Goal: Task Accomplishment & Management: Complete application form

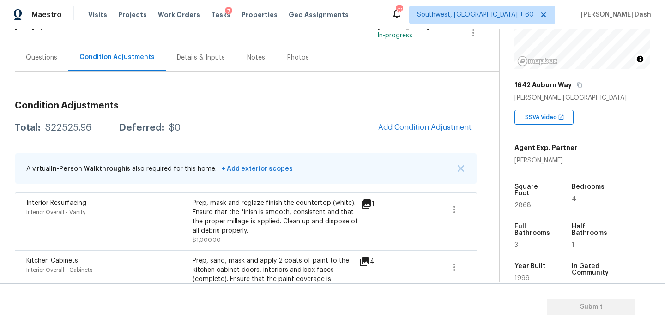
scroll to position [122, 0]
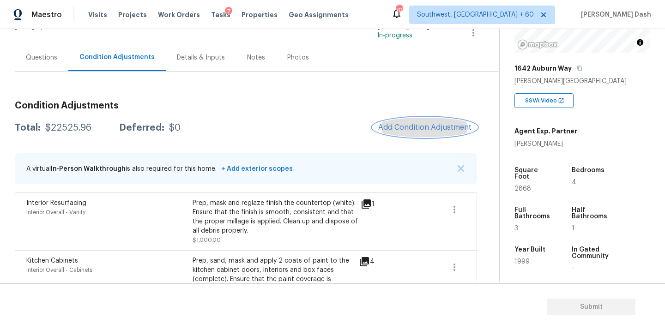
click at [439, 124] on span "Add Condition Adjustment" at bounding box center [424, 127] width 93 height 8
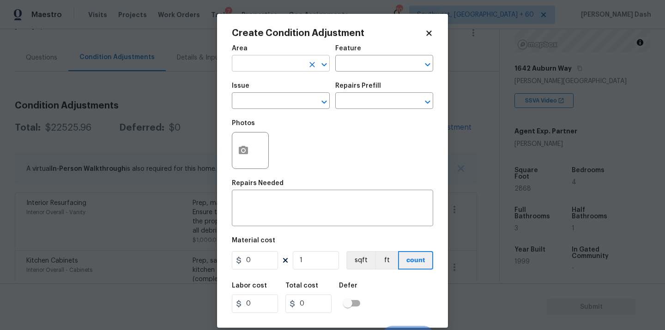
click at [263, 68] on input "text" at bounding box center [268, 64] width 72 height 14
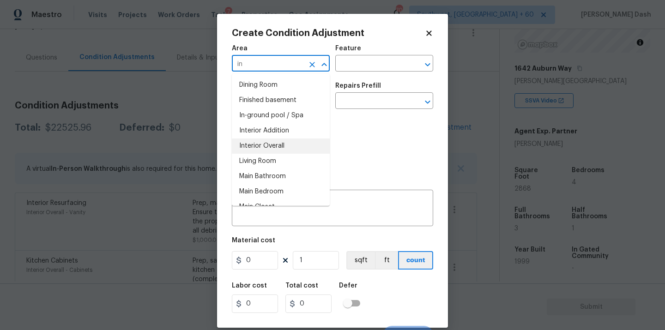
click at [256, 149] on li "Interior Overall" at bounding box center [281, 146] width 98 height 15
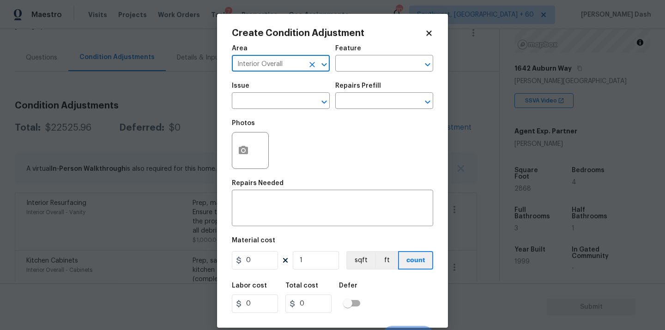
type input "Interior Overall"
click at [245, 157] on button "button" at bounding box center [243, 151] width 22 height 36
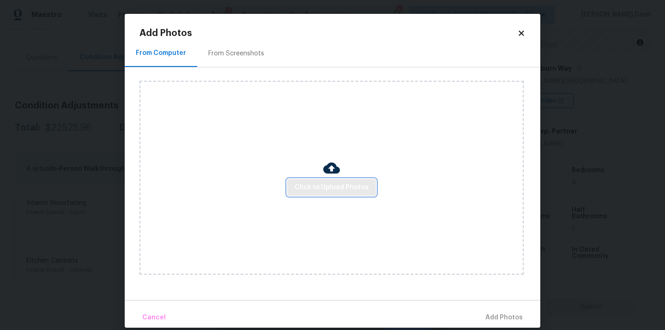
click at [323, 185] on span "Click to Upload Photos" at bounding box center [332, 188] width 74 height 12
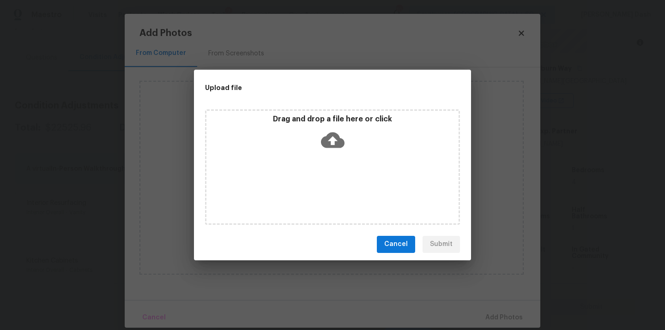
click at [323, 185] on div "Drag and drop a file here or click" at bounding box center [332, 168] width 255 height 116
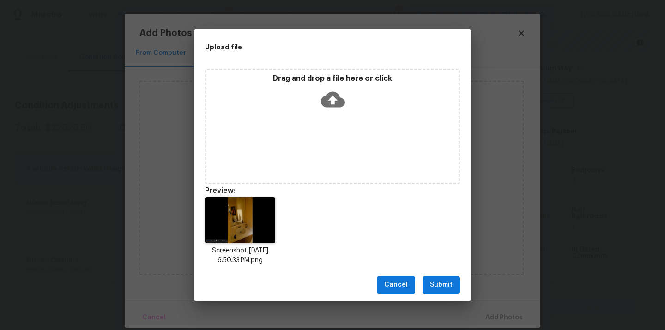
click at [450, 292] on button "Submit" at bounding box center [441, 285] width 37 height 17
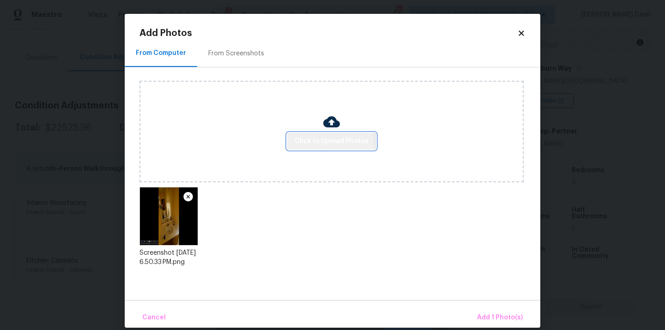
click at [330, 146] on span "Click to Upload Photos" at bounding box center [332, 142] width 74 height 12
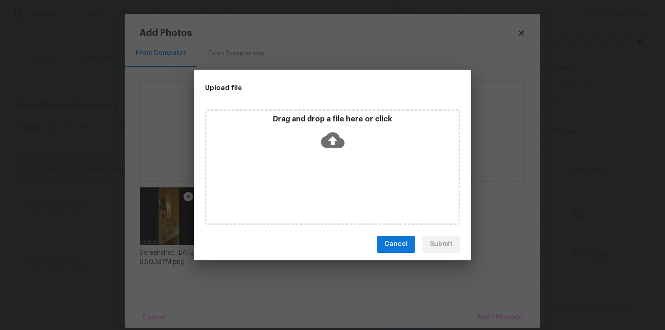
click at [258, 161] on div "Drag and drop a file here or click" at bounding box center [332, 168] width 255 height 116
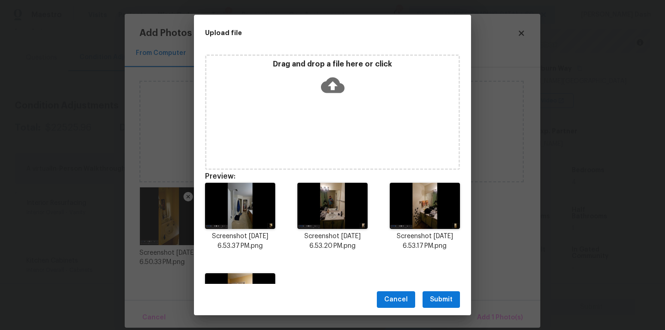
click at [438, 299] on span "Submit" at bounding box center [441, 300] width 23 height 12
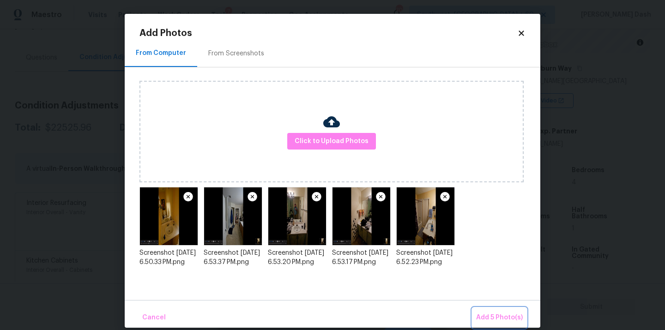
click at [483, 308] on button "Add 5 Photo(s)" at bounding box center [500, 318] width 54 height 20
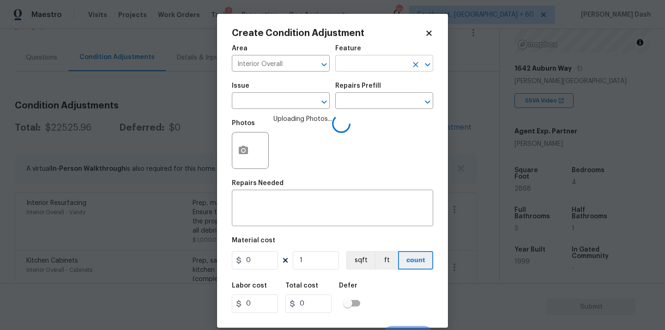
click at [346, 65] on input "text" at bounding box center [372, 64] width 72 height 14
click at [355, 111] on li "Cabinets" at bounding box center [385, 107] width 98 height 15
type input "Cabinets"
click at [299, 108] on input "text" at bounding box center [268, 102] width 72 height 14
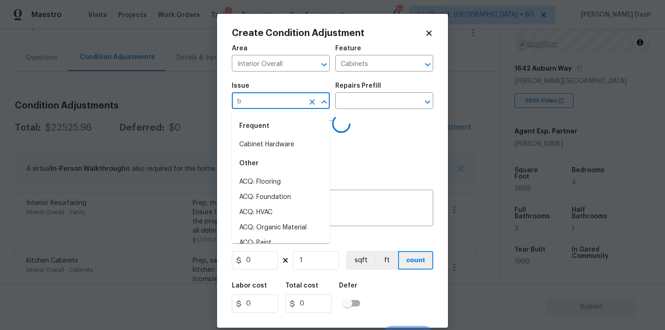
type input "ba"
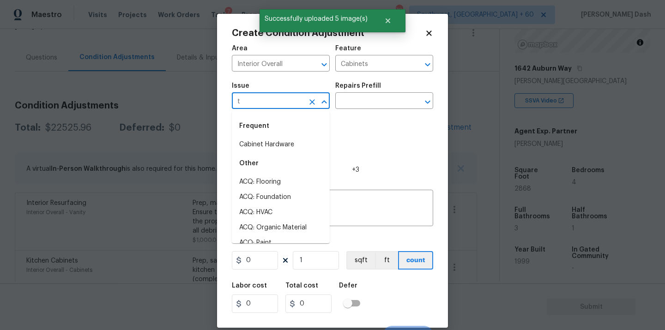
type input "th"
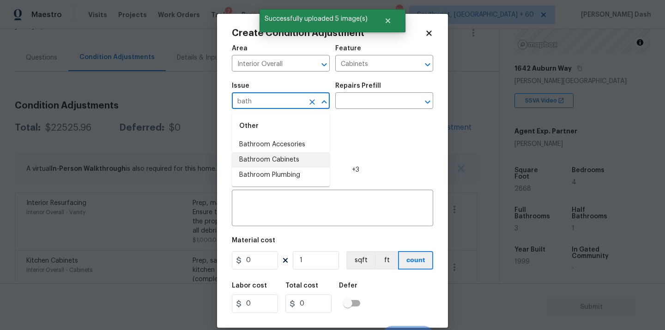
click at [290, 159] on li "Bathroom Cabinets" at bounding box center [281, 160] width 98 height 15
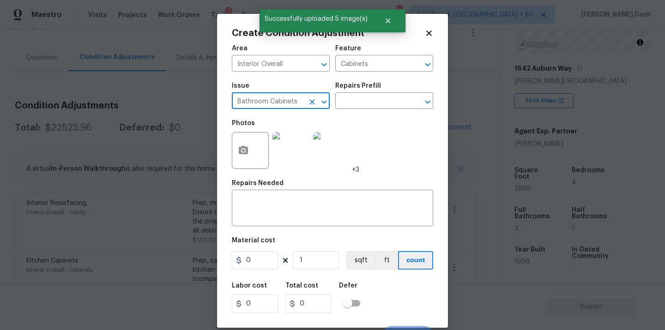
type input "Bathroom Cabinets"
click at [350, 110] on div "Issue Bathroom Cabinets ​ Repairs Prefill ​" at bounding box center [332, 95] width 201 height 37
click at [350, 104] on input "text" at bounding box center [372, 102] width 72 height 14
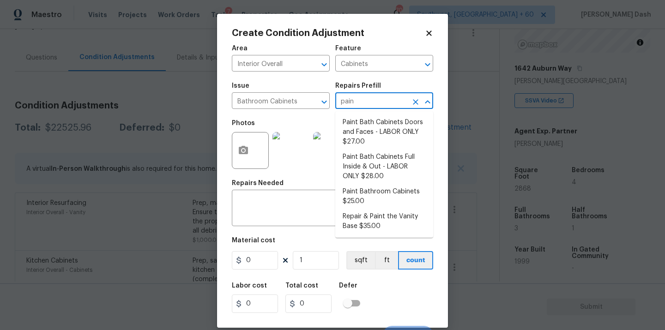
type input "paint"
click at [366, 172] on li "Paint Bath Cabinets Full Inside & Out - LABOR ONLY $28.00" at bounding box center [385, 167] width 98 height 35
type textarea "Prep, sand, mask and apply 2 coats of paint to the bathroom cabinet doors, inte…"
type input "28"
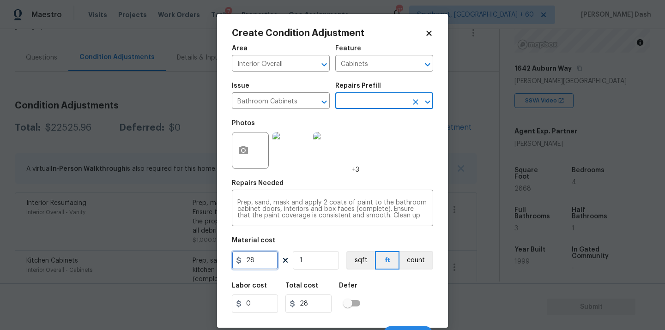
click at [262, 265] on input "28" at bounding box center [255, 260] width 46 height 18
type input "1000"
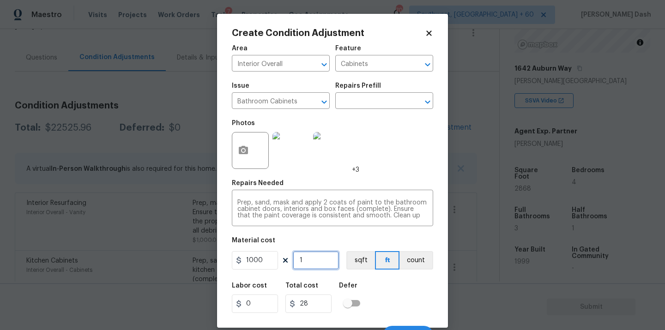
type input "1000"
click at [333, 258] on input "1" at bounding box center [316, 260] width 46 height 18
type input "0"
type input "4"
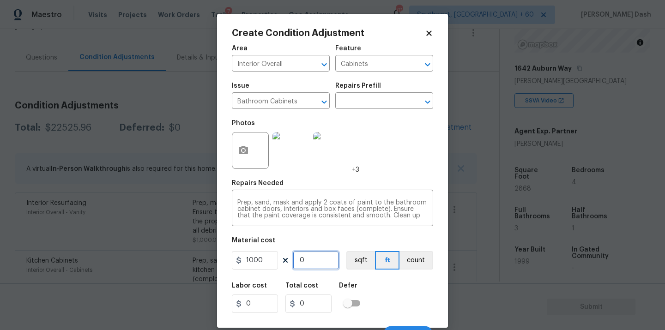
type input "4000"
type input "4"
click at [415, 270] on button "count" at bounding box center [417, 260] width 34 height 18
click at [415, 291] on div "Labor cost 0 Total cost 4000 Defer" at bounding box center [332, 298] width 201 height 42
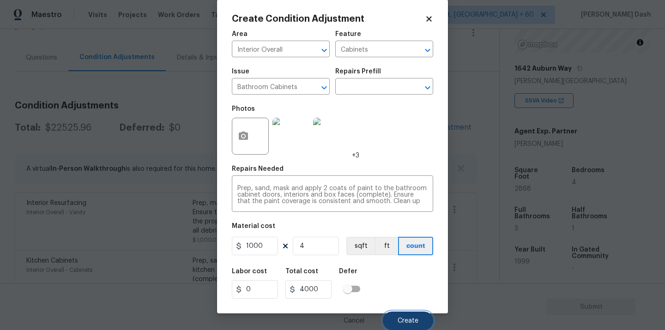
click at [413, 313] on button "Create" at bounding box center [408, 321] width 50 height 18
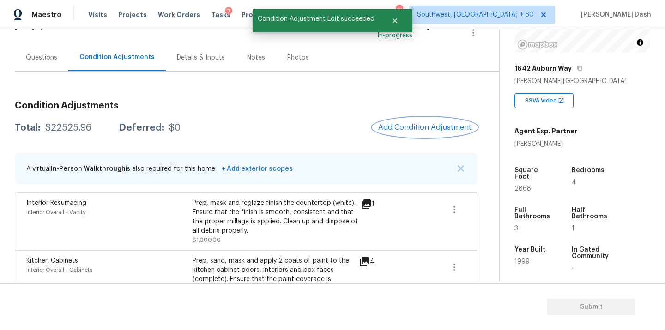
scroll to position [0, 0]
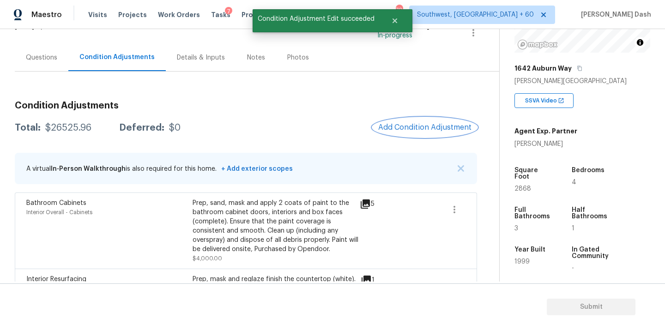
click at [411, 133] on button "Add Condition Adjustment" at bounding box center [425, 127] width 104 height 19
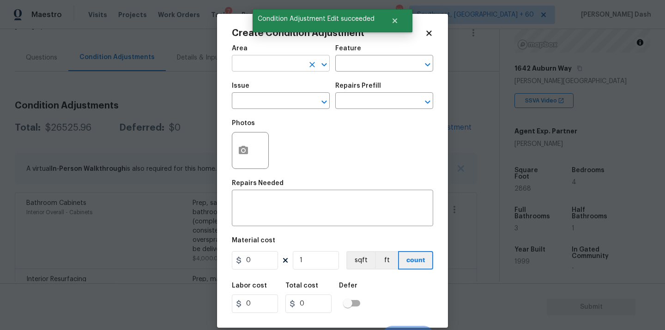
click at [262, 59] on input "text" at bounding box center [268, 64] width 72 height 14
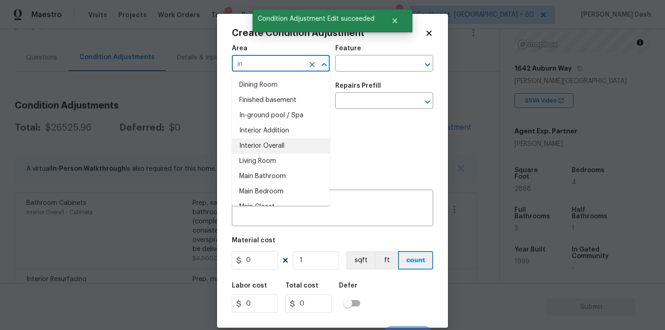
click at [253, 141] on li "Interior Overall" at bounding box center [281, 146] width 98 height 15
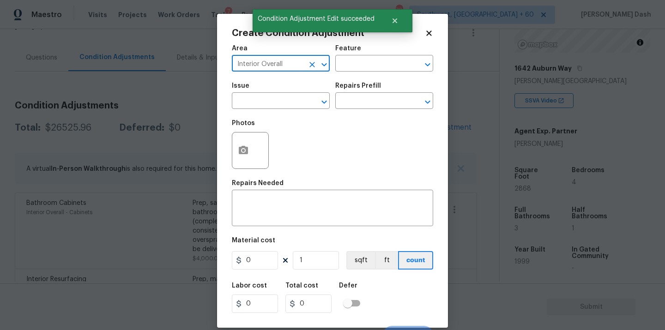
type input "Interior Overall"
click at [347, 55] on div "Feature" at bounding box center [385, 51] width 98 height 12
click at [347, 68] on input "text" at bounding box center [372, 64] width 72 height 14
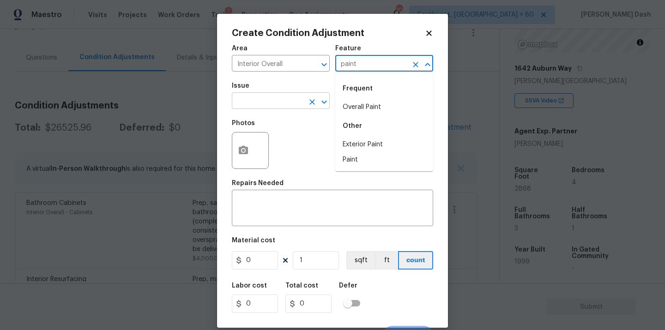
type input "paint"
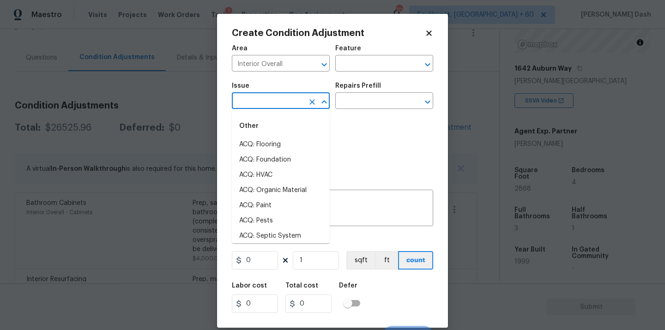
click at [294, 101] on input "text" at bounding box center [268, 102] width 72 height 14
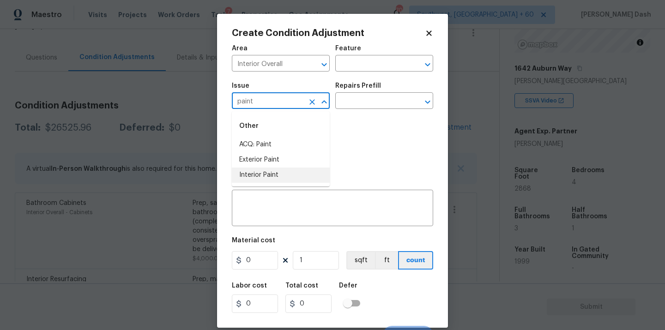
click at [279, 173] on li "Interior Paint" at bounding box center [281, 175] width 98 height 15
type input "Interior Paint"
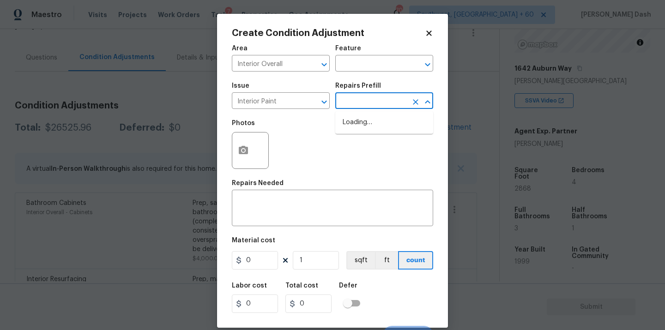
click at [358, 106] on input "text" at bounding box center [372, 102] width 72 height 14
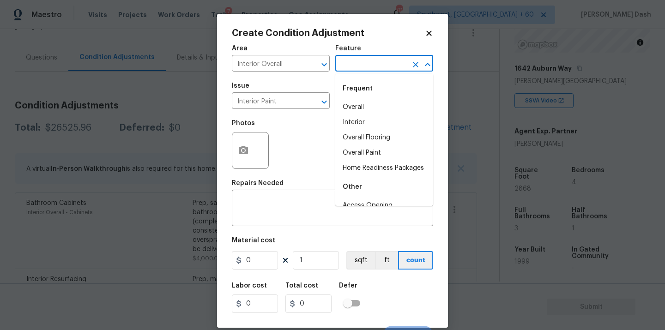
click at [358, 61] on input "text" at bounding box center [372, 64] width 72 height 14
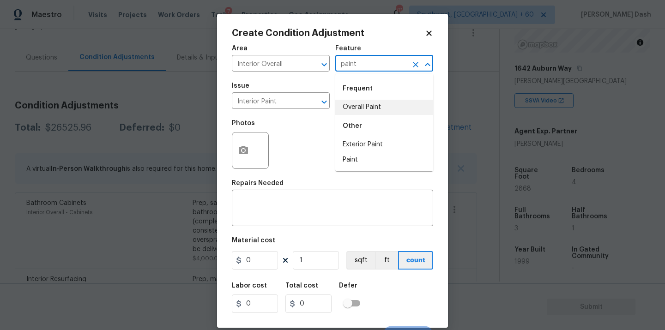
click at [357, 110] on li "Overall Paint" at bounding box center [385, 107] width 98 height 15
type input "Overall Paint"
click at [361, 98] on input "text" at bounding box center [372, 102] width 72 height 14
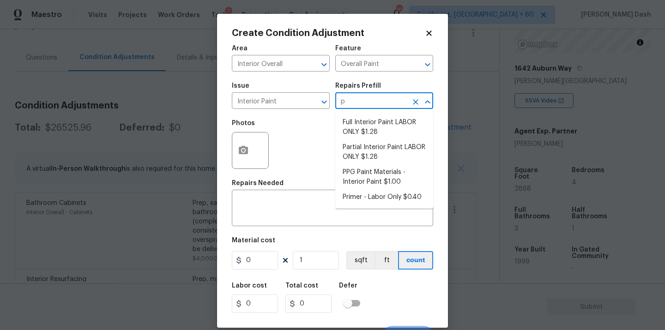
type input "pr"
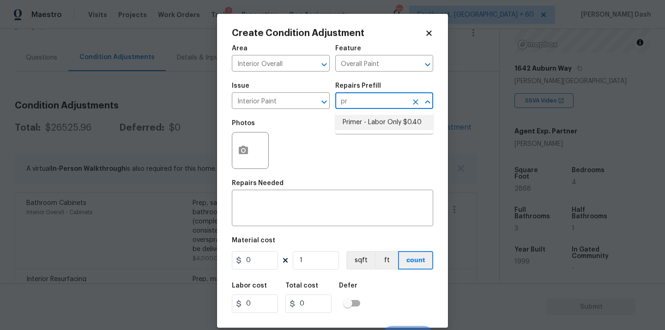
click at [361, 129] on li "Primer - Labor Only $0.40" at bounding box center [385, 122] width 98 height 15
type textarea "Interior primer - PRIMER PROVIDED BY OPENDOOR - All nails, screws, drywall anch…"
type input "0.4"
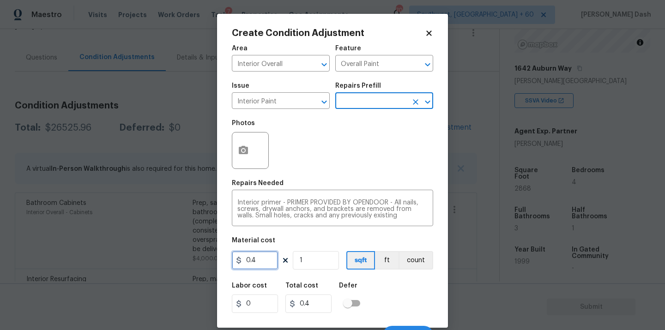
click at [253, 261] on input "0.4" at bounding box center [255, 260] width 46 height 18
type input "500"
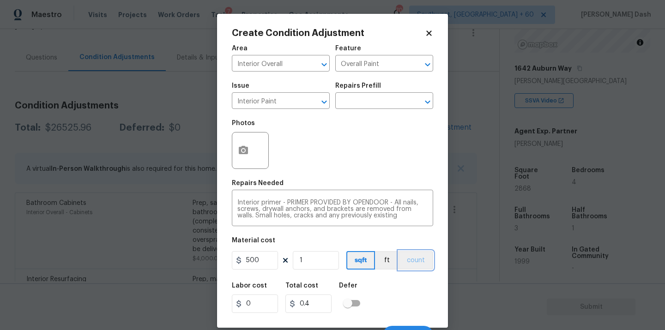
type input "500"
click at [413, 259] on button "count" at bounding box center [416, 260] width 35 height 18
click at [411, 296] on div "Labor cost 0 Total cost 500 Defer" at bounding box center [332, 298] width 201 height 42
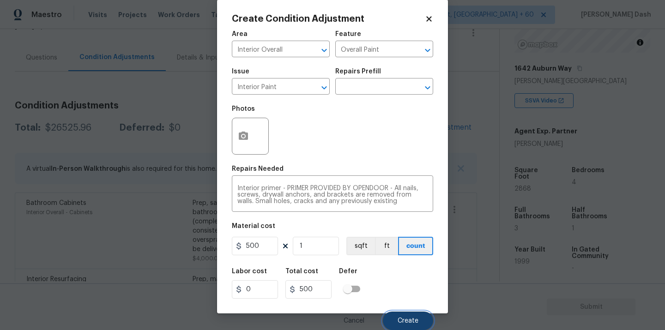
click at [409, 321] on span "Create" at bounding box center [408, 321] width 21 height 7
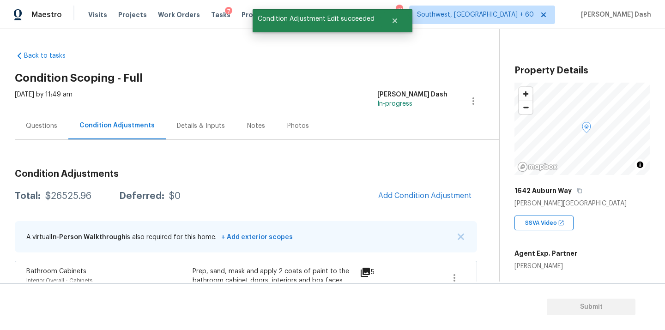
scroll to position [122, 0]
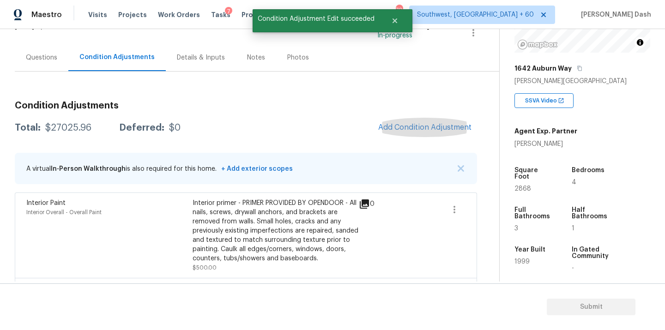
click at [409, 133] on button "Add Condition Adjustment" at bounding box center [425, 127] width 104 height 19
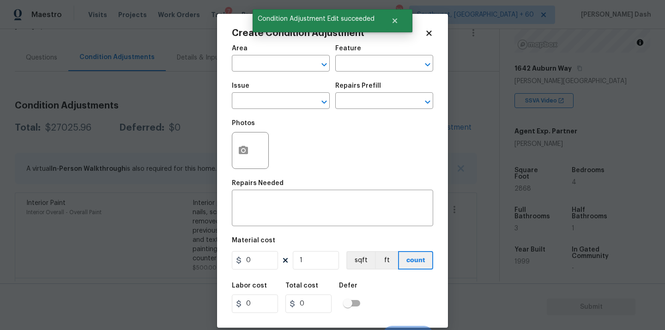
click at [179, 107] on body "Maestro Visits Projects Work Orders Tasks 7 Properties Geo Assignments 708 Sout…" at bounding box center [332, 165] width 665 height 330
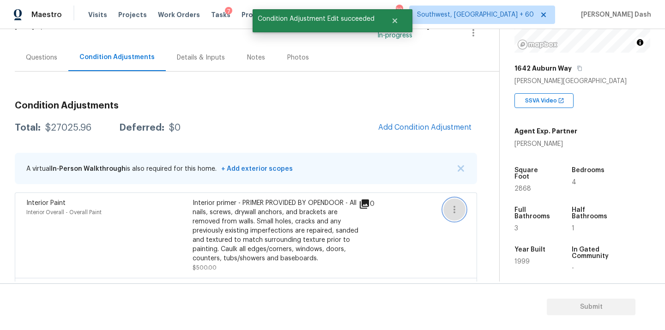
click at [451, 211] on icon "button" at bounding box center [454, 209] width 11 height 11
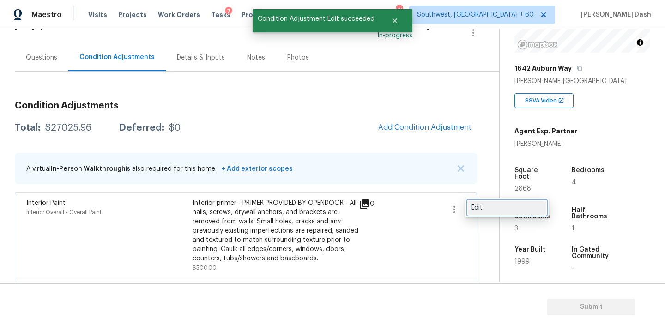
click at [482, 212] on div "Edit" at bounding box center [507, 207] width 72 height 9
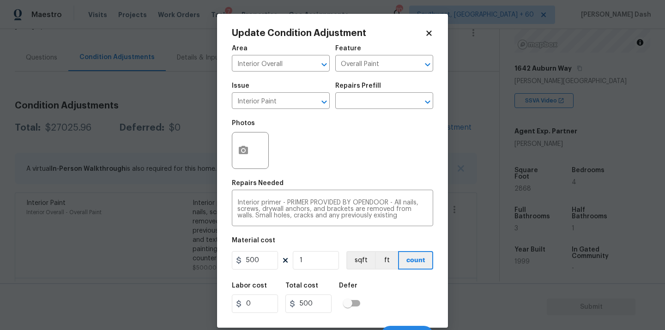
click at [350, 87] on h5 "Repairs Prefill" at bounding box center [359, 86] width 46 height 6
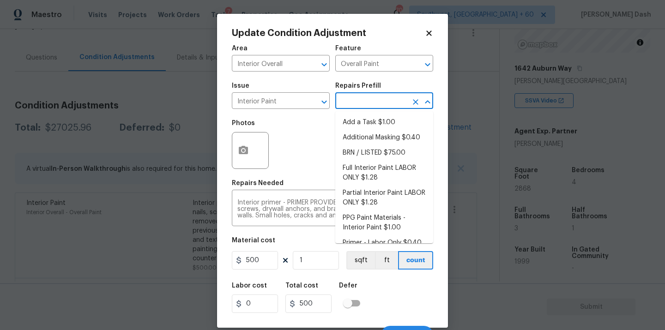
click at [350, 96] on input "text" at bounding box center [372, 102] width 72 height 14
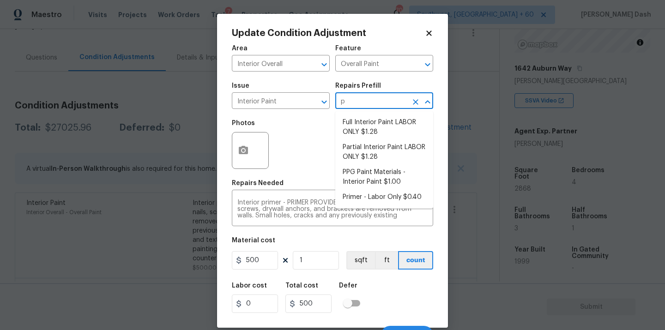
type input "pr"
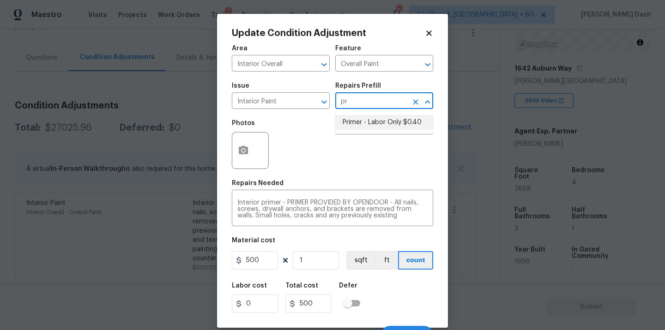
click at [369, 127] on li "Primer - Labor Only $0.40" at bounding box center [385, 122] width 98 height 15
type input "0.4"
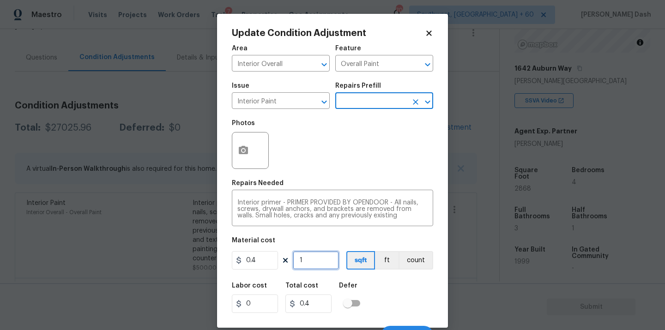
click at [321, 262] on input "1" at bounding box center [316, 260] width 46 height 18
type input "0"
type input "2"
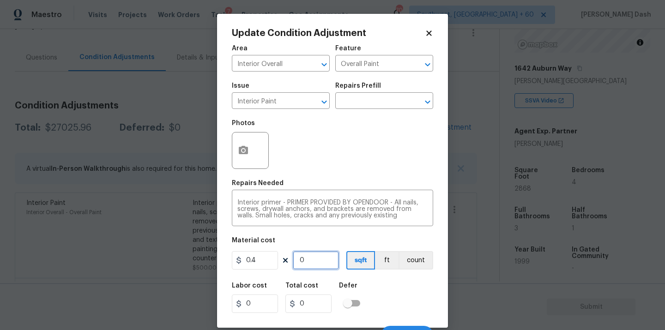
type input "0.8"
type input "28"
type input "11.2"
type input "286"
type input "114.4"
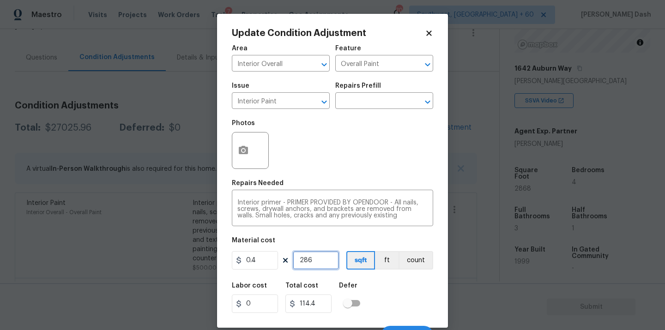
type input "2868"
type input "1147.2"
type input "2868"
click at [413, 305] on div "Labor cost 0 Total cost 1147.2 Defer" at bounding box center [332, 298] width 201 height 42
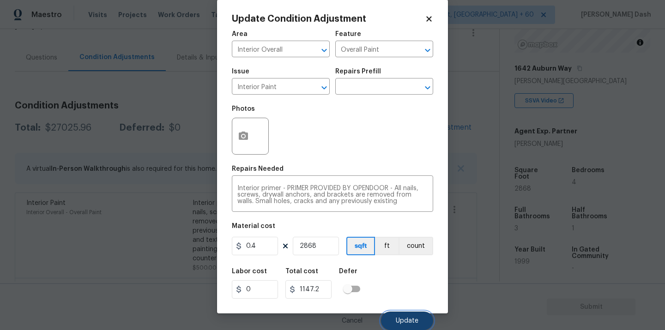
click at [411, 313] on button "Update" at bounding box center [407, 321] width 52 height 18
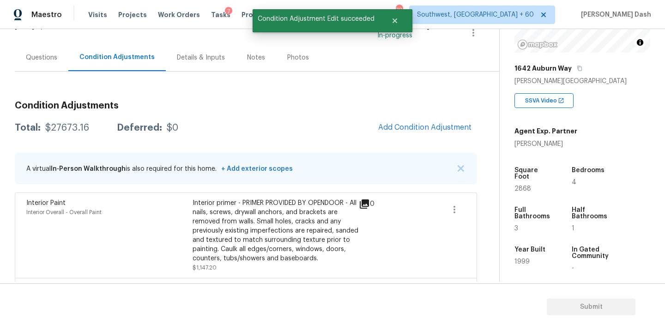
scroll to position [0, 0]
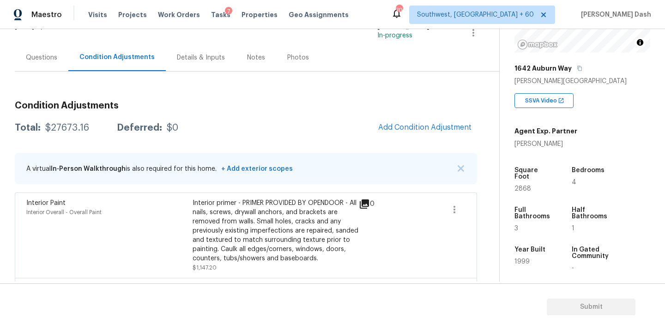
click at [399, 127] on span "Add Condition Adjustment" at bounding box center [424, 127] width 93 height 8
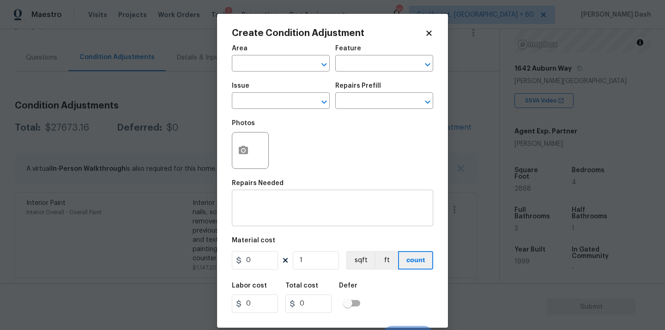
click at [353, 213] on textarea at bounding box center [333, 209] width 190 height 19
click at [252, 151] on button "button" at bounding box center [243, 151] width 22 height 36
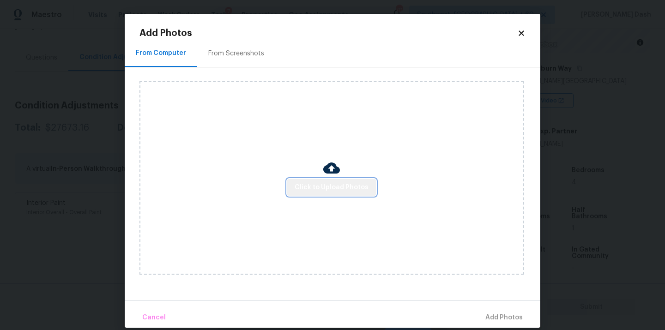
click at [349, 194] on button "Click to Upload Photos" at bounding box center [331, 187] width 89 height 17
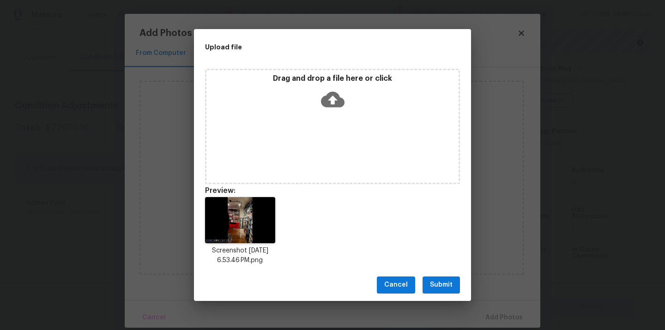
click at [449, 284] on span "Submit" at bounding box center [441, 286] width 23 height 12
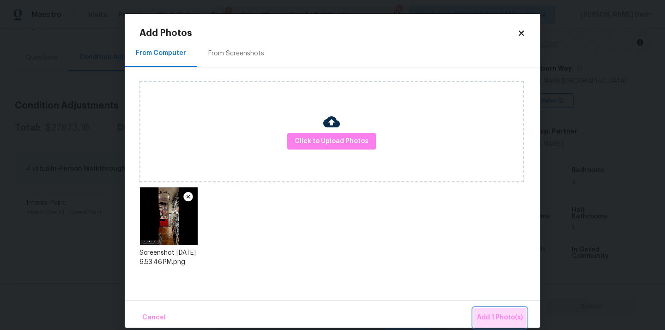
click at [503, 324] on button "Add 1 Photo(s)" at bounding box center [500, 318] width 53 height 20
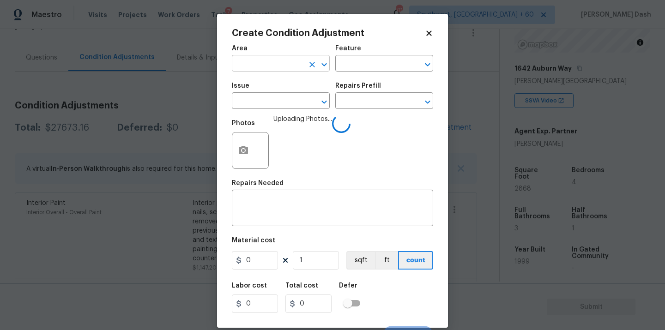
click at [292, 68] on input "text" at bounding box center [268, 64] width 72 height 14
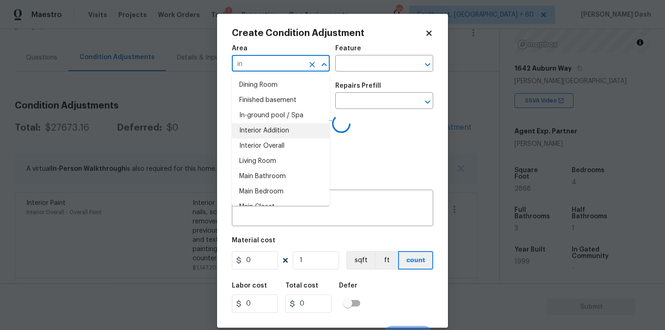
click at [280, 143] on li "Interior Overall" at bounding box center [281, 146] width 98 height 15
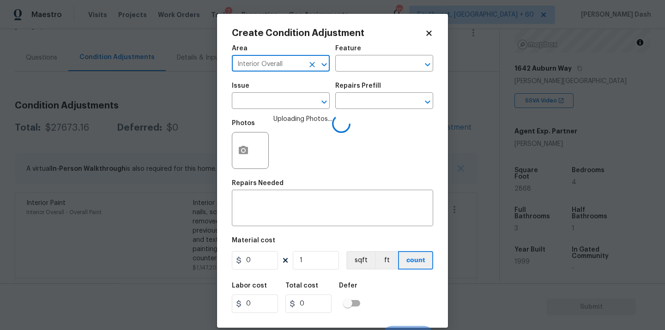
type input "Interior Overall"
click at [357, 78] on div "Issue ​ Repairs Prefill ​" at bounding box center [332, 95] width 201 height 37
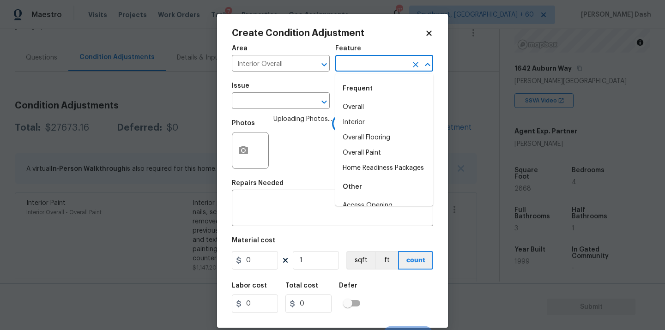
click at [357, 72] on input "text" at bounding box center [372, 64] width 72 height 14
type input "ac"
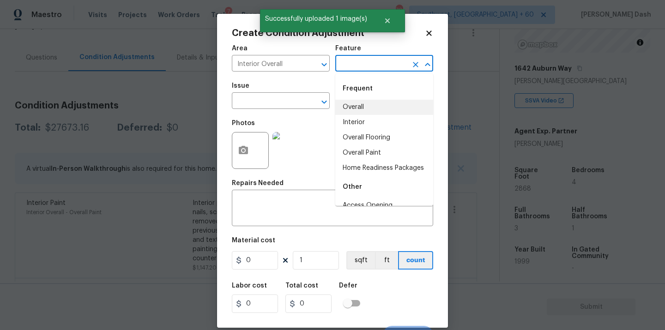
type input "q"
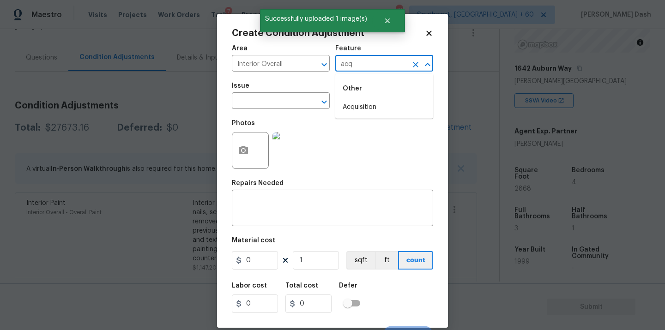
drag, startPoint x: 355, startPoint y: 100, endPoint x: 347, endPoint y: 100, distance: 8.8
click at [355, 100] on li "Acquisition" at bounding box center [385, 107] width 98 height 15
type input "Acquisition"
click at [301, 100] on input "text" at bounding box center [268, 102] width 72 height 14
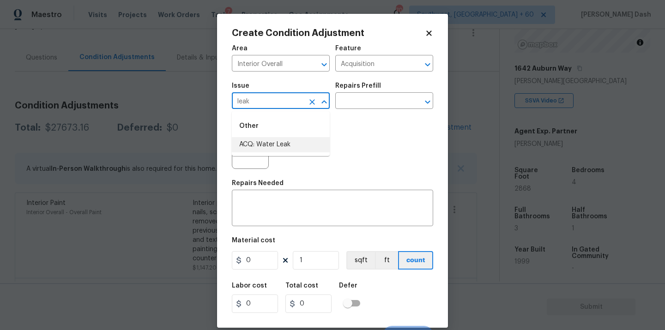
click at [282, 145] on li "ACQ: Water Leak" at bounding box center [281, 144] width 98 height 15
type input "ACQ: Water Leak"
click at [356, 98] on input "text" at bounding box center [372, 102] width 72 height 14
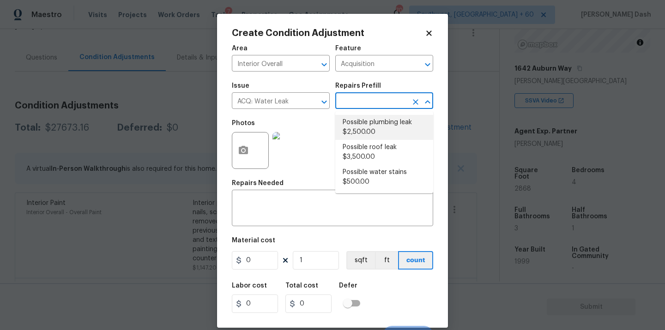
click at [363, 127] on li "Possible plumbing leak $2,500.00" at bounding box center [385, 127] width 98 height 25
type textarea "Acquisition Scope: Possible plumbing leak"
type input "2500"
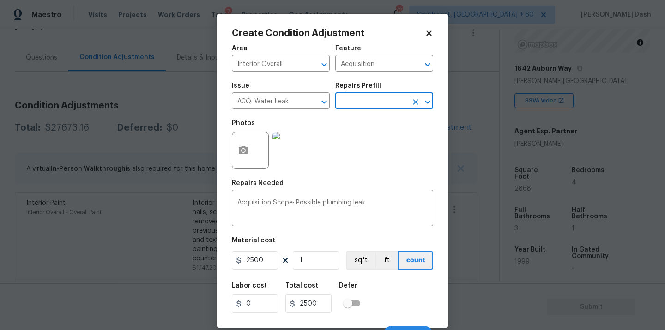
click at [392, 293] on div "Labor cost 0 Total cost 2500 Defer" at bounding box center [332, 298] width 201 height 42
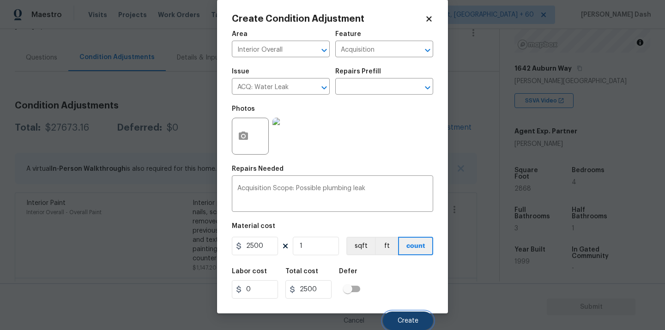
click at [405, 320] on span "Create" at bounding box center [408, 321] width 21 height 7
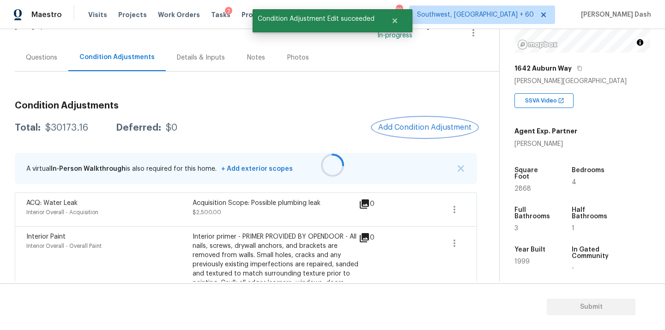
scroll to position [0, 0]
click at [414, 119] on button "Add Condition Adjustment" at bounding box center [425, 127] width 104 height 19
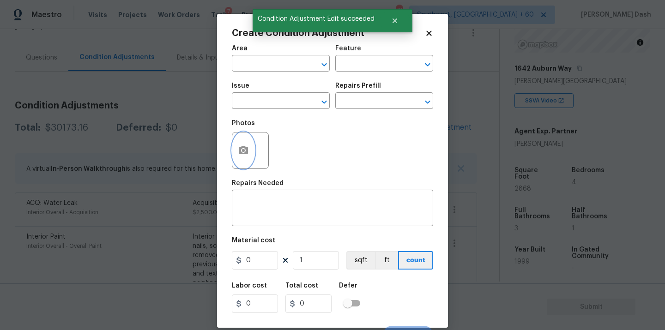
click at [238, 150] on icon "button" at bounding box center [243, 150] width 11 height 11
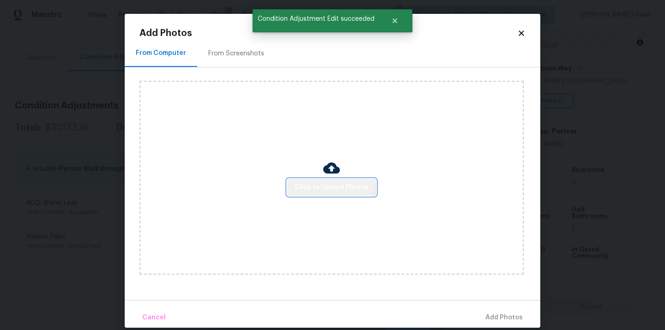
click at [328, 180] on button "Click to Upload Photos" at bounding box center [331, 187] width 89 height 17
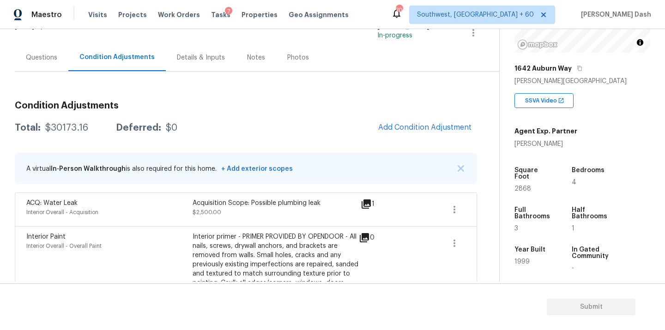
click at [78, 125] on div "$30173.16" at bounding box center [66, 127] width 43 height 9
copy div "$30173.16"
click at [31, 58] on div "Questions" at bounding box center [41, 57] width 31 height 9
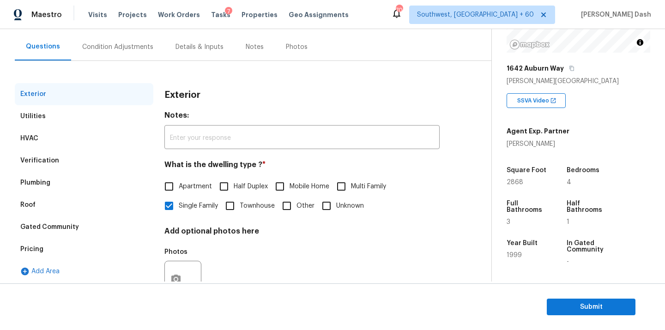
click at [35, 254] on div "Pricing" at bounding box center [31, 249] width 23 height 9
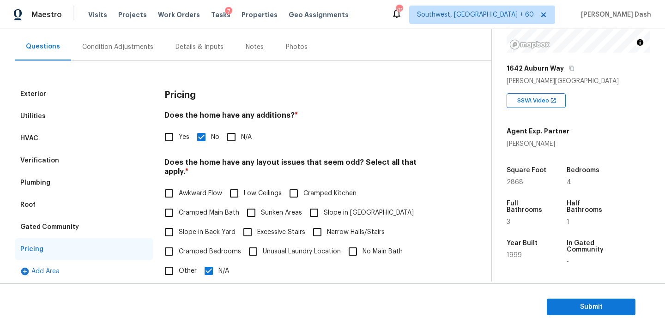
scroll to position [224, 0]
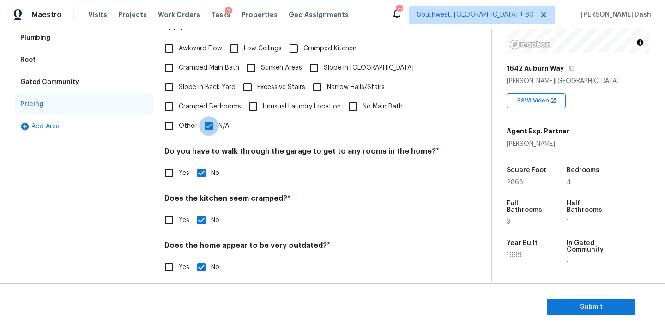
click at [207, 117] on input "N/A" at bounding box center [208, 125] width 19 height 19
checkbox input "false"
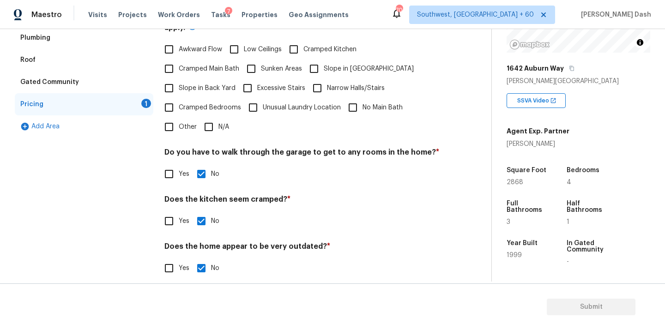
click at [173, 122] on input "Other" at bounding box center [168, 126] width 19 height 19
checkbox input "true"
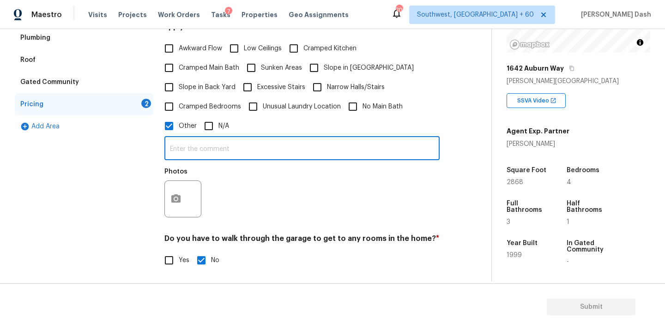
click at [182, 148] on input "text" at bounding box center [302, 150] width 275 height 22
click at [288, 139] on input "As per agents notes the yard has monir slope. hence odd layout." at bounding box center [302, 150] width 275 height 22
click at [386, 143] on input "As per agents notes the yard has minor slope. hence odd layout." at bounding box center [302, 150] width 275 height 22
click at [313, 139] on input "As per agents notes the yard has minor slope. hence odd layout." at bounding box center [302, 150] width 275 height 22
click at [388, 139] on input "As per agents notes the yard has minor slope. Hence odd layout." at bounding box center [302, 150] width 275 height 22
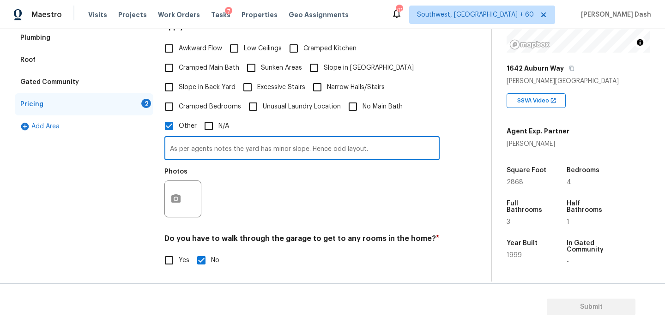
type input "As per agents notes the yard has minor slope. Hence odd layout."
click at [187, 179] on figure "Photos" at bounding box center [184, 193] width 39 height 49
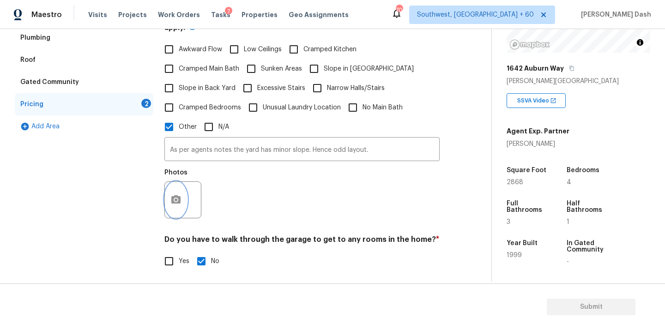
click at [179, 186] on button "button" at bounding box center [176, 200] width 22 height 36
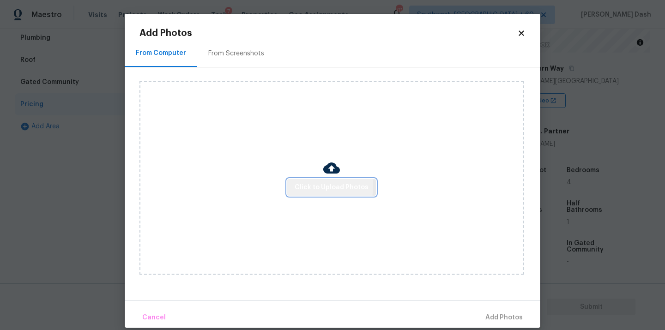
click at [309, 186] on span "Click to Upload Photos" at bounding box center [332, 188] width 74 height 12
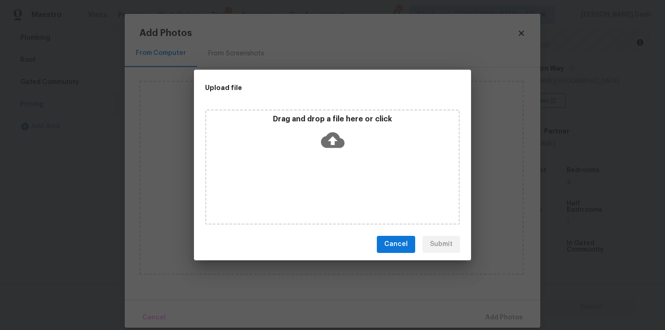
click at [309, 186] on div "Drag and drop a file here or click" at bounding box center [332, 168] width 255 height 116
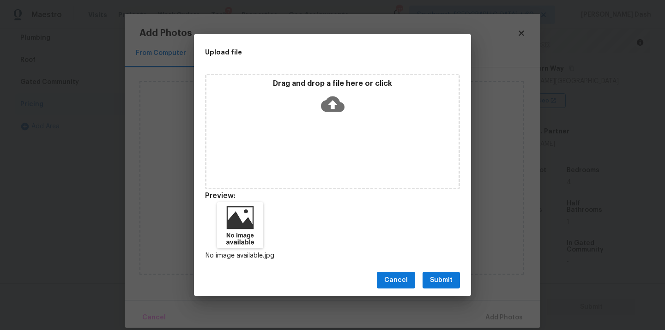
click at [439, 283] on span "Submit" at bounding box center [441, 281] width 23 height 12
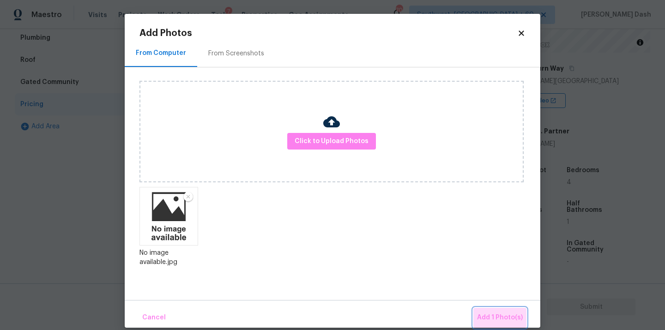
click at [502, 311] on button "Add 1 Photo(s)" at bounding box center [500, 318] width 53 height 20
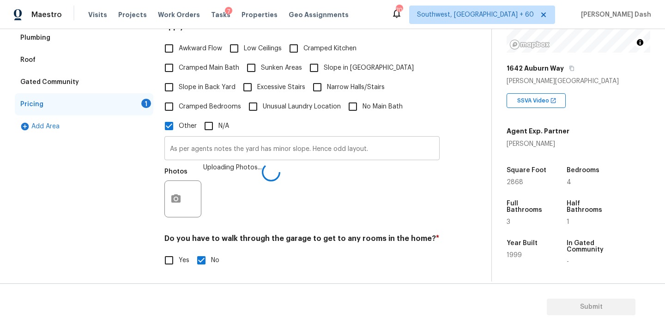
click at [225, 139] on input "As per agents notes the yard has minor slope. Hence odd layout." at bounding box center [302, 150] width 275 height 22
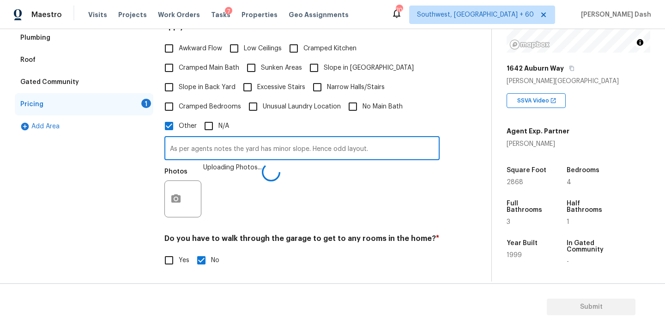
click at [225, 139] on input "As per agents notes the yard has minor slope. Hence odd layout." at bounding box center [302, 150] width 275 height 22
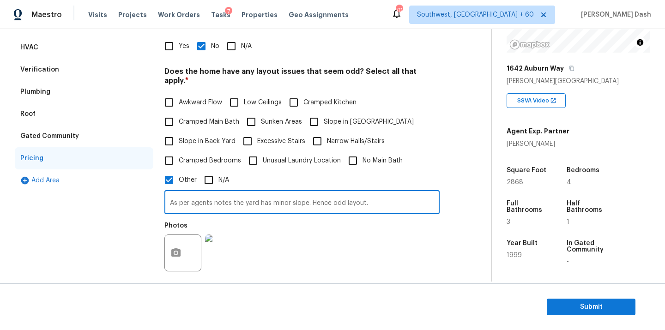
click at [57, 69] on div "Verification" at bounding box center [84, 70] width 139 height 22
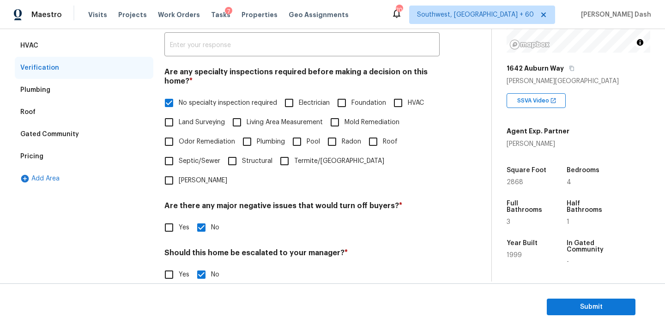
scroll to position [91, 0]
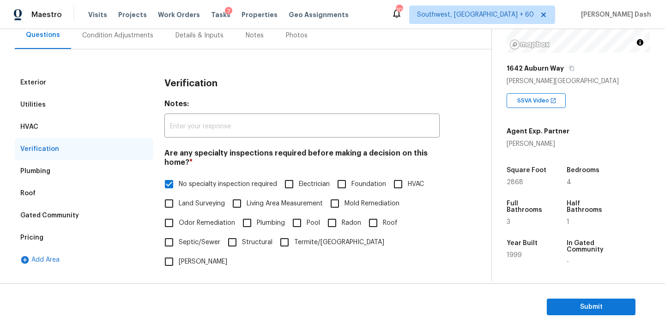
click at [552, 296] on section "Submit" at bounding box center [332, 307] width 665 height 47
click at [555, 299] on button "Submit" at bounding box center [591, 307] width 89 height 17
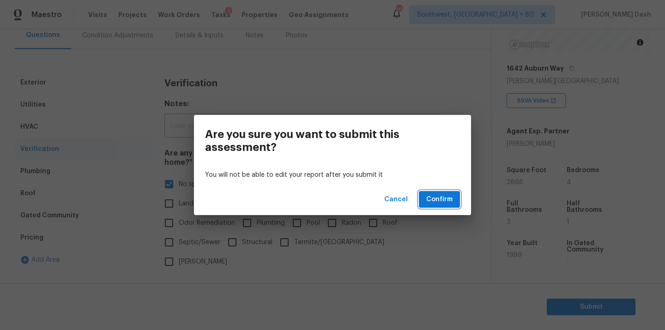
click at [449, 207] on button "Confirm" at bounding box center [439, 199] width 41 height 17
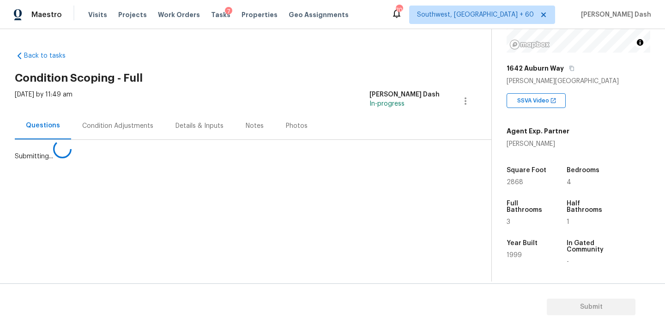
scroll to position [0, 0]
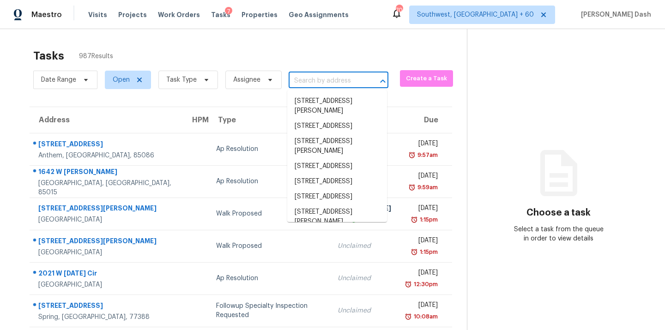
click at [323, 85] on input "text" at bounding box center [326, 81] width 74 height 14
paste input "11001 Shaker Dr, North Royalton, OH 44133"
type input "11001 Shaker Dr, North Royalton, OH 44133"
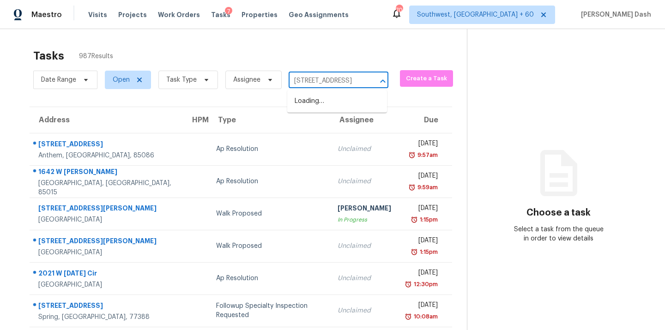
scroll to position [0, 61]
click at [316, 101] on li "11001 Shaker Dr, North Royalton, OH 44133" at bounding box center [337, 101] width 100 height 15
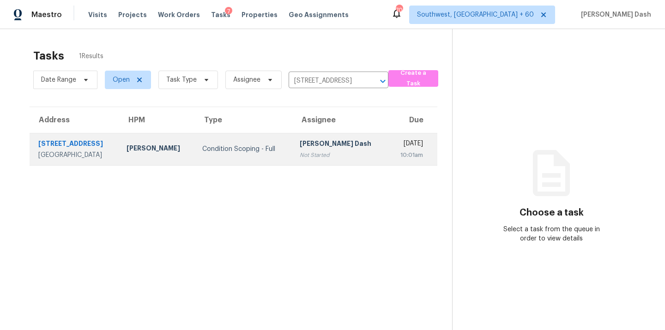
click at [240, 136] on td "Condition Scoping - Full" at bounding box center [244, 149] width 98 height 32
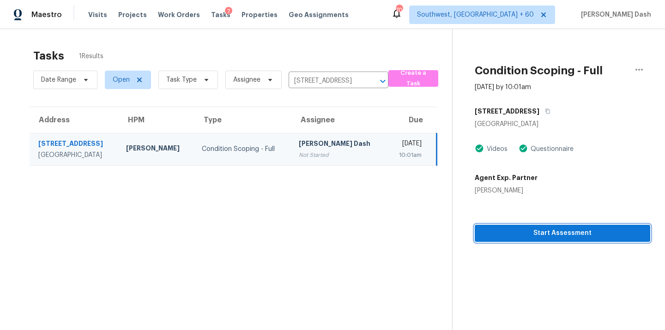
click at [579, 238] on span "Start Assessment" at bounding box center [562, 234] width 161 height 12
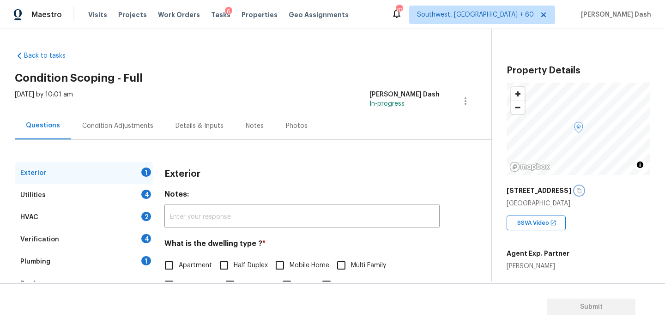
click at [577, 192] on icon "button" at bounding box center [580, 191] width 6 height 6
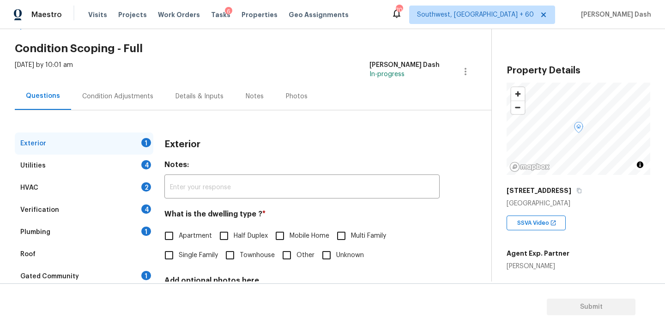
scroll to position [90, 0]
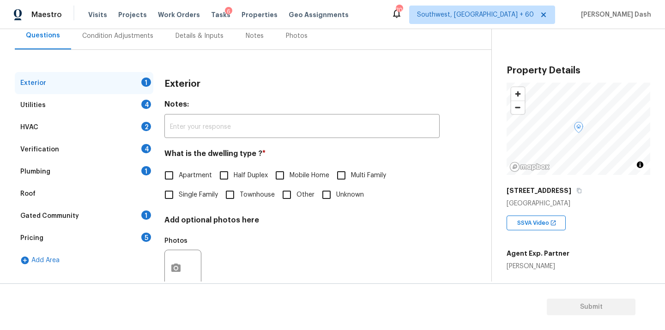
click at [46, 232] on div "Pricing 5" at bounding box center [84, 238] width 139 height 22
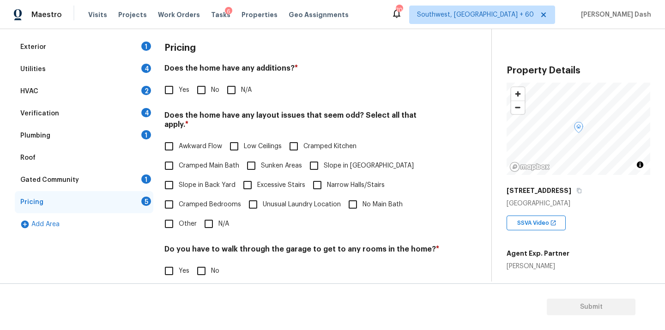
scroll to position [184, 0]
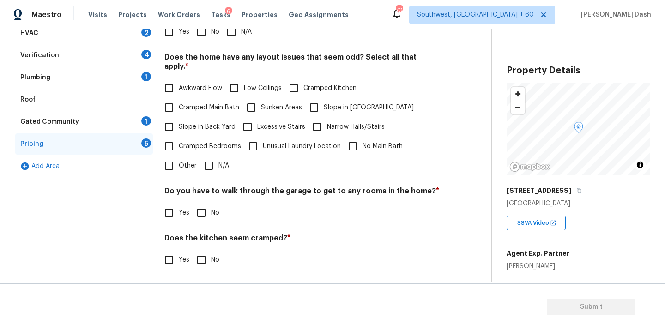
click at [171, 162] on input "Other" at bounding box center [168, 165] width 19 height 19
checkbox input "true"
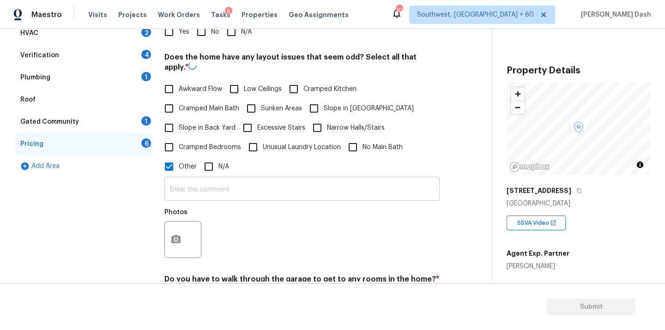
click at [197, 194] on input "text" at bounding box center [302, 190] width 275 height 22
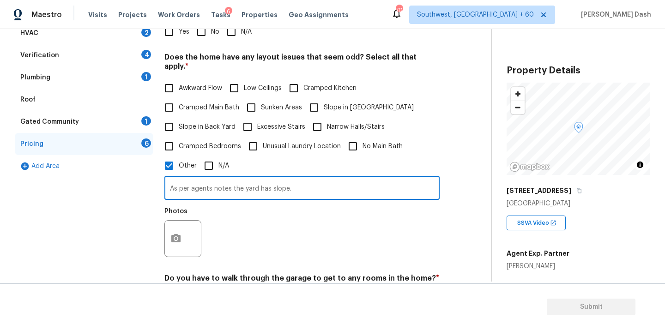
click at [163, 238] on div "Exterior 1 Utilities 4 HVAC 2 Verification 4 Plumbing 1 Roof Gated Community 1 …" at bounding box center [242, 197] width 455 height 438
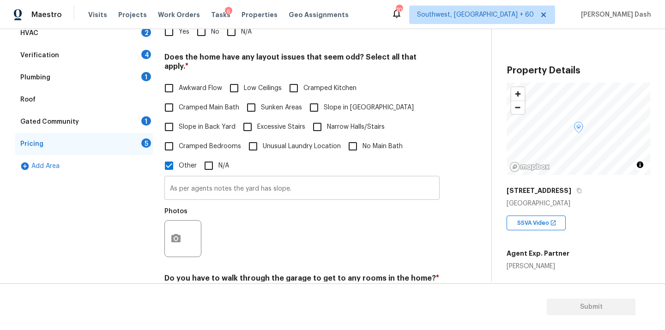
click at [304, 178] on input "As per agents notes the yard has slope." at bounding box center [302, 189] width 275 height 22
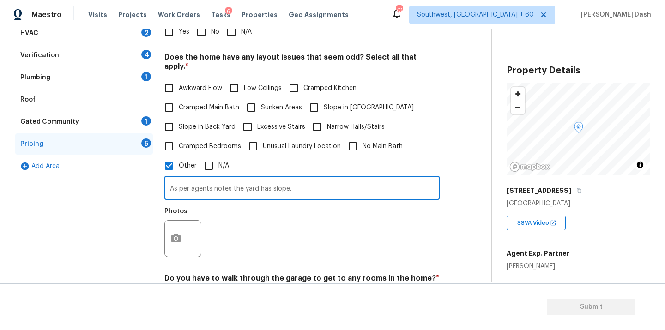
click at [297, 181] on input "As per agents notes the yard has slope." at bounding box center [302, 189] width 275 height 22
type input "As per agents notes the yard has slope. Hence odd layout."
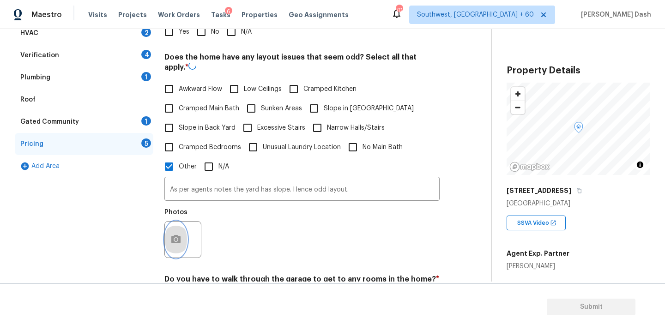
click at [174, 229] on button "button" at bounding box center [176, 240] width 22 height 36
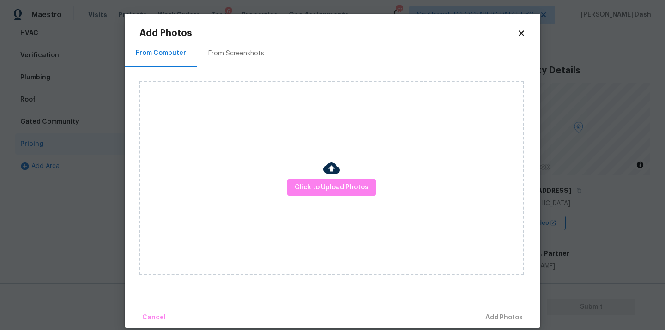
click at [313, 171] on div "Click to Upload Photos" at bounding box center [332, 178] width 384 height 194
click at [313, 187] on span "Click to Upload Photos" at bounding box center [332, 188] width 74 height 12
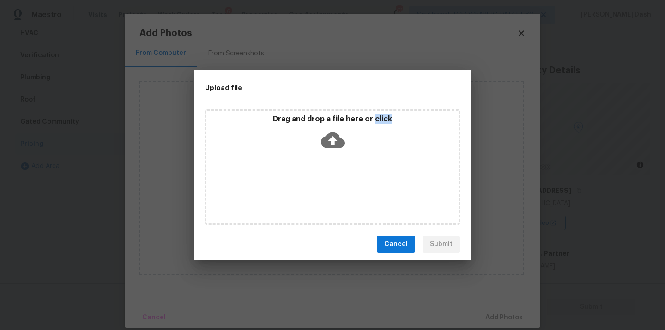
click at [313, 187] on div "Drag and drop a file here or click" at bounding box center [332, 168] width 255 height 116
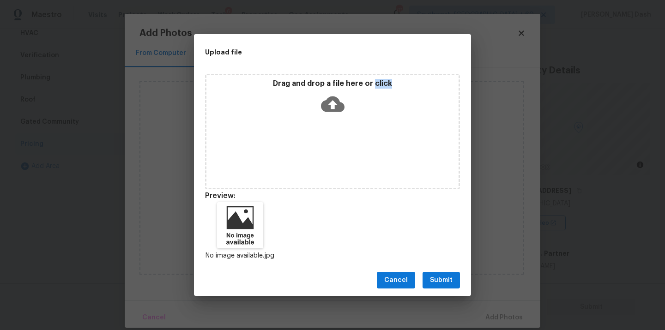
click at [446, 277] on span "Submit" at bounding box center [441, 281] width 23 height 12
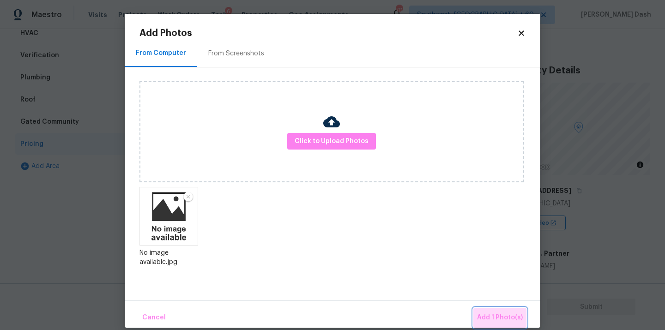
click at [512, 323] on span "Add 1 Photo(s)" at bounding box center [500, 318] width 46 height 12
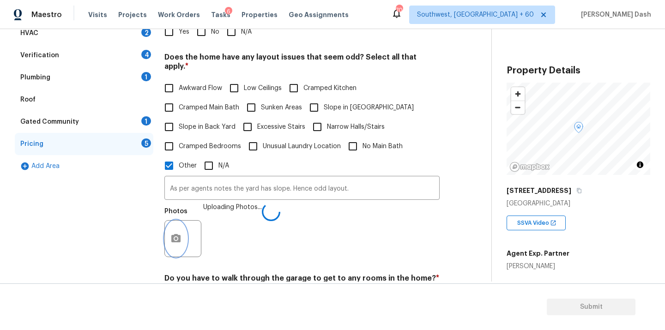
scroll to position [311, 0]
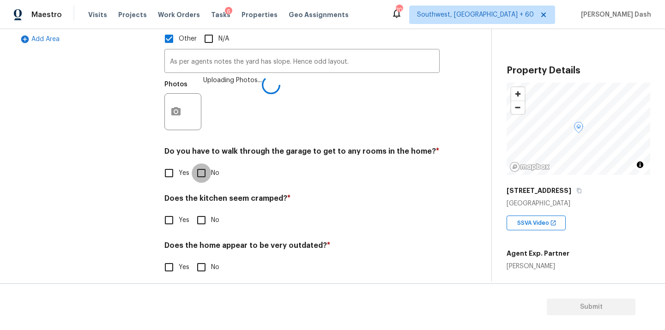
click at [193, 164] on input "No" at bounding box center [201, 173] width 19 height 19
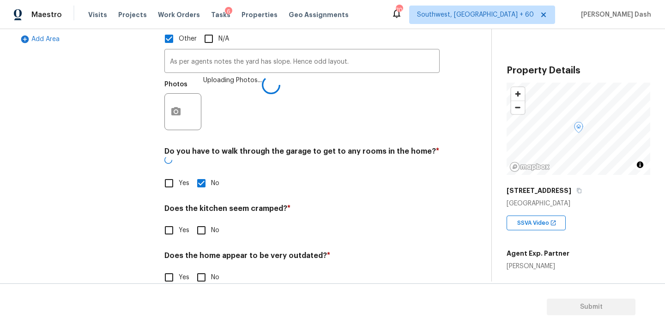
click at [198, 174] on input "No" at bounding box center [201, 183] width 19 height 19
checkbox input "false"
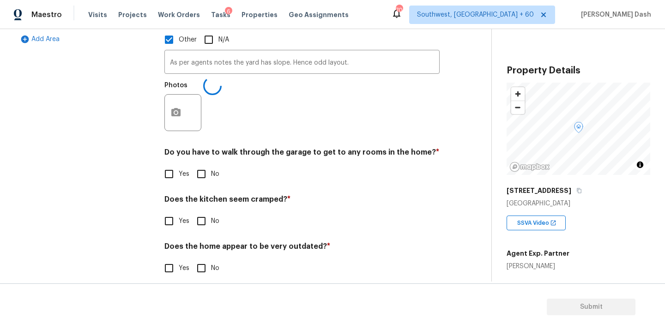
click at [204, 214] on input "No" at bounding box center [201, 221] width 19 height 19
checkbox input "true"
click at [198, 178] on div "Pricing Does the home have any additions? * Yes No N/A Does the home have any l…" at bounding box center [302, 70] width 275 height 438
click at [198, 170] on input "No" at bounding box center [201, 173] width 19 height 19
checkbox input "true"
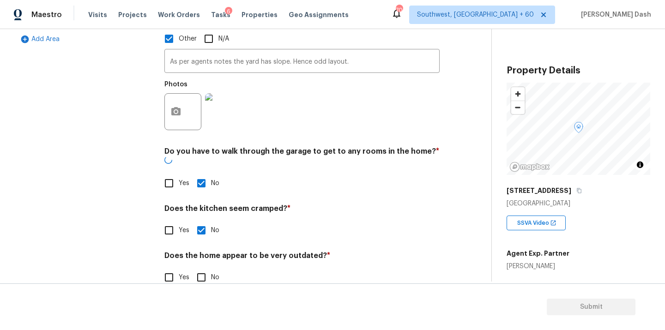
click at [198, 268] on input "No" at bounding box center [201, 277] width 19 height 19
checkbox input "true"
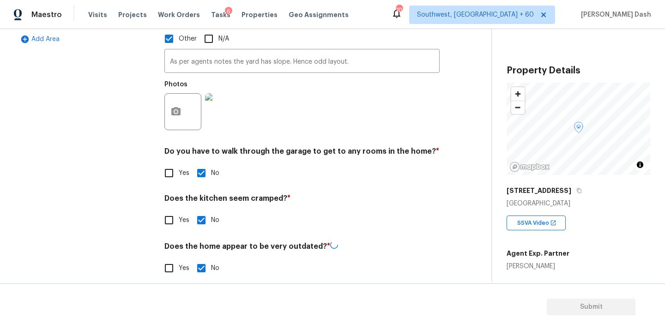
click at [119, 191] on div "Exterior 1 Utilities 4 HVAC 2 Verification 4 Plumbing 1 Roof Gated Community 1 …" at bounding box center [84, 70] width 139 height 439
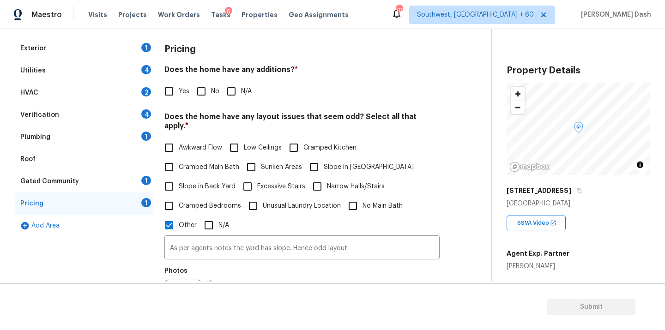
scroll to position [116, 0]
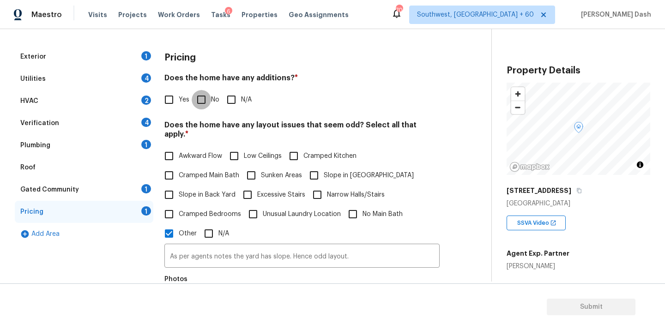
drag, startPoint x: 202, startPoint y: 100, endPoint x: 202, endPoint y: 105, distance: 5.1
click at [202, 100] on input "No" at bounding box center [201, 99] width 19 height 19
checkbox input "true"
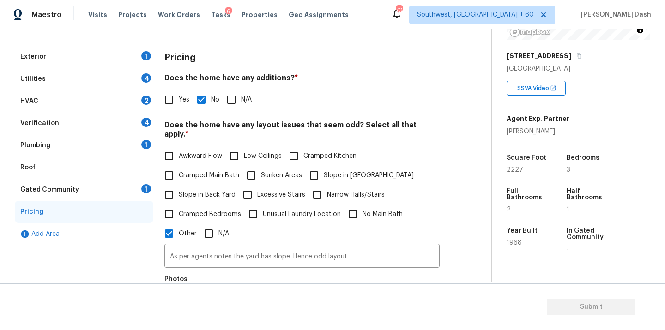
scroll to position [139, 0]
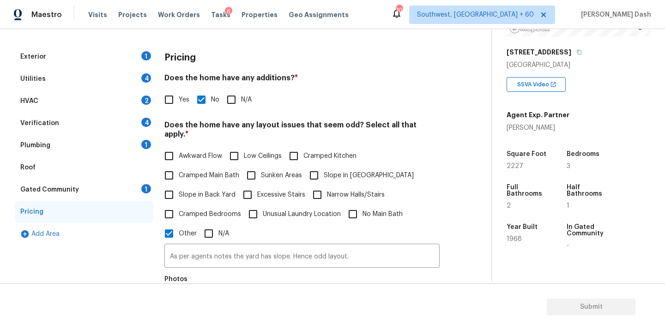
click at [514, 123] on div "Priscilla Valdez" at bounding box center [538, 127] width 63 height 9
copy div "Priscilla Valdez"
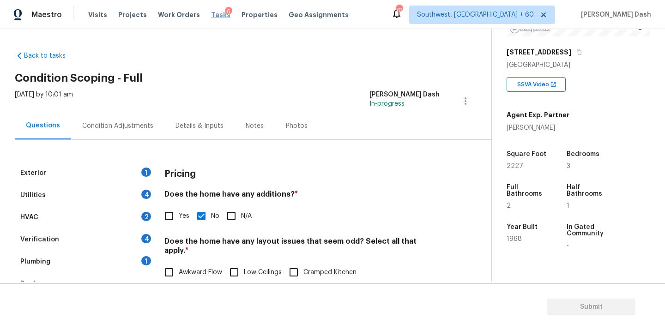
click at [211, 14] on span "Tasks" at bounding box center [220, 15] width 19 height 6
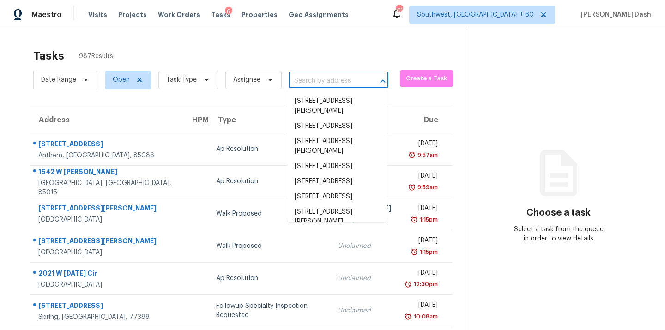
click at [311, 84] on input "text" at bounding box center [326, 81] width 74 height 14
paste input "7667 Gray Pointe Dr, Lithonia, GA 30058"
type input "7667 Gray Pointe Dr, Lithonia, GA 30058"
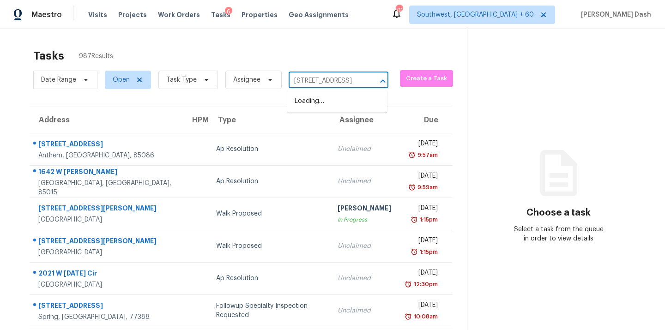
scroll to position [0, 53]
click at [310, 103] on li "7667 Gray Pointe Dr, Lithonia, GA 30058" at bounding box center [337, 101] width 100 height 15
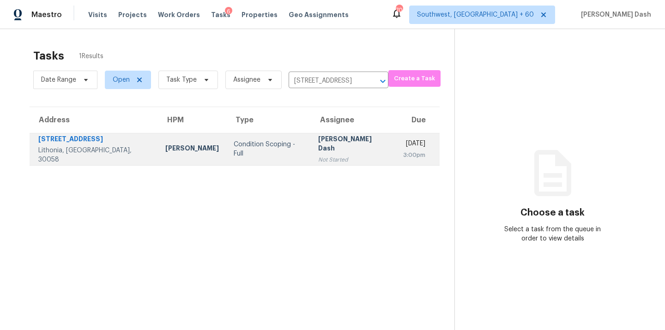
click at [226, 136] on td "Condition Scoping - Full" at bounding box center [268, 149] width 85 height 32
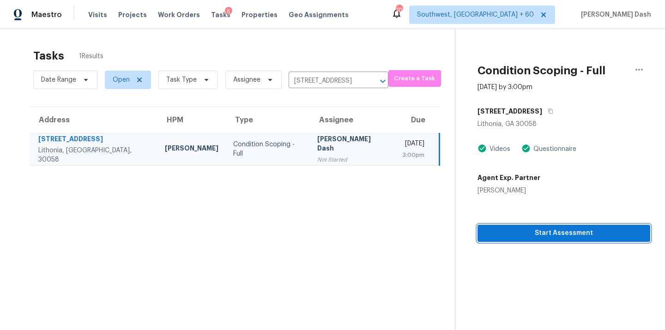
click at [556, 236] on span "Start Assessment" at bounding box center [564, 234] width 158 height 12
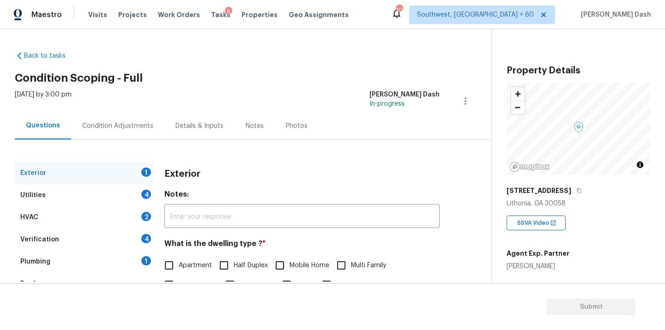
click at [53, 238] on div "Verification" at bounding box center [39, 239] width 39 height 9
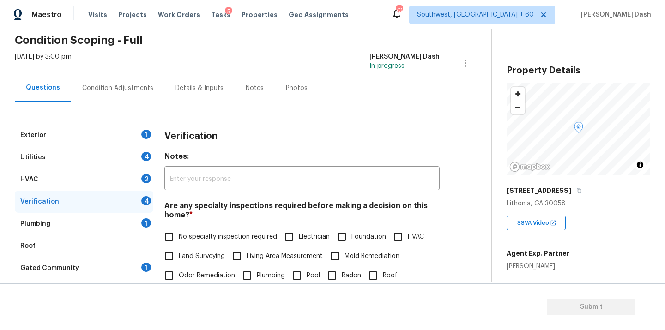
scroll to position [67, 0]
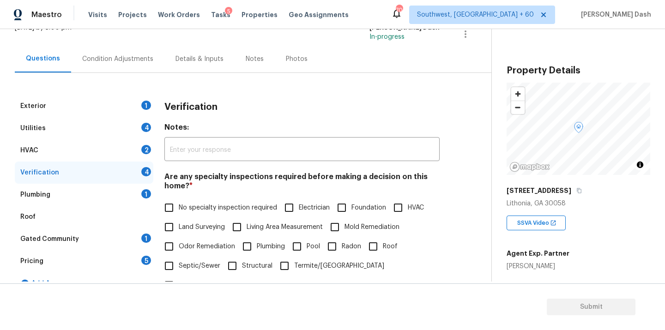
click at [39, 264] on div "Pricing" at bounding box center [31, 261] width 23 height 9
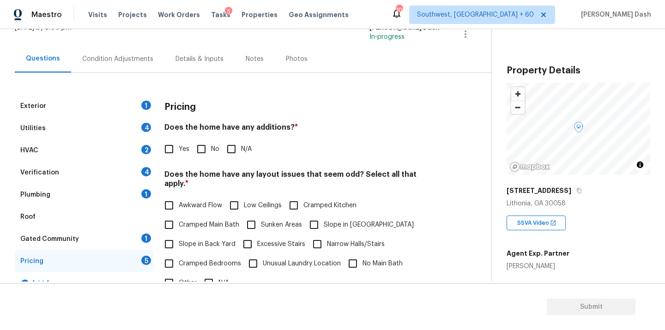
scroll to position [188, 0]
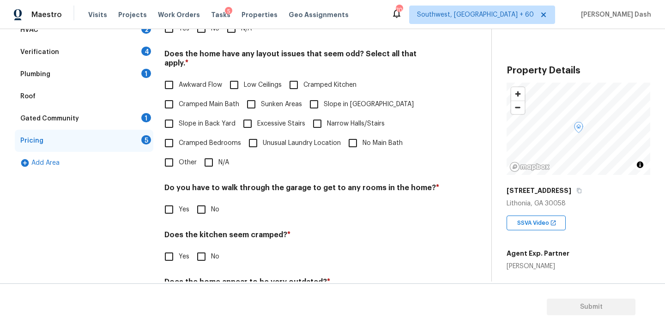
click at [171, 164] on div "Pricing Does the home have any additions? * Yes No N/A Does the home have any l…" at bounding box center [302, 150] width 275 height 350
click at [172, 159] on input "Other" at bounding box center [168, 162] width 19 height 19
checkbox input "true"
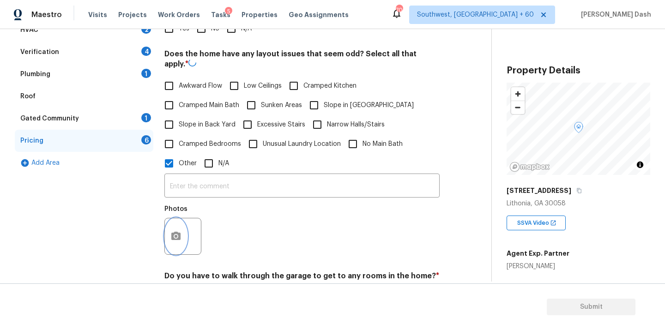
click at [177, 234] on button "button" at bounding box center [176, 237] width 22 height 36
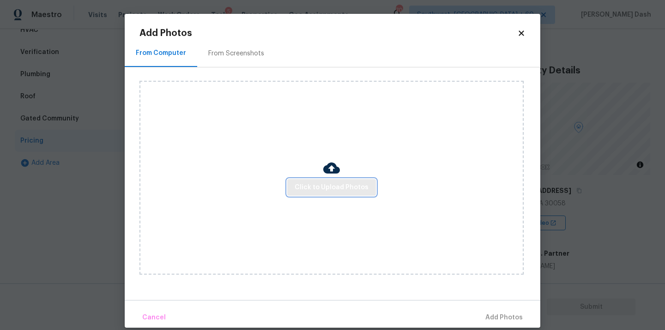
click at [312, 194] on button "Click to Upload Photos" at bounding box center [331, 187] width 89 height 17
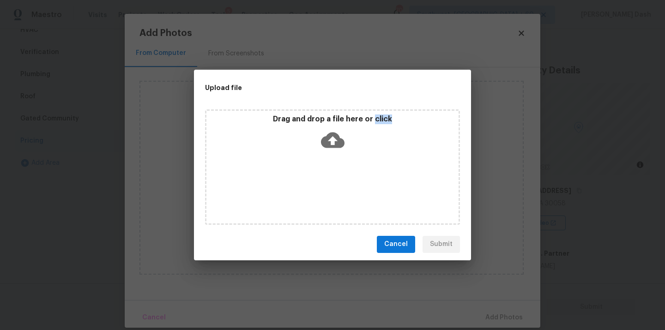
click at [312, 194] on div "Drag and drop a file here or click" at bounding box center [332, 168] width 255 height 116
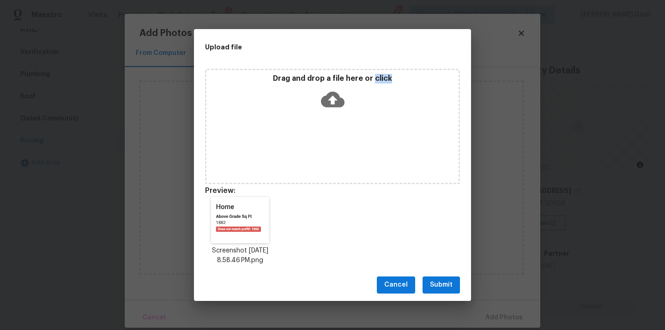
click at [439, 283] on span "Submit" at bounding box center [441, 286] width 23 height 12
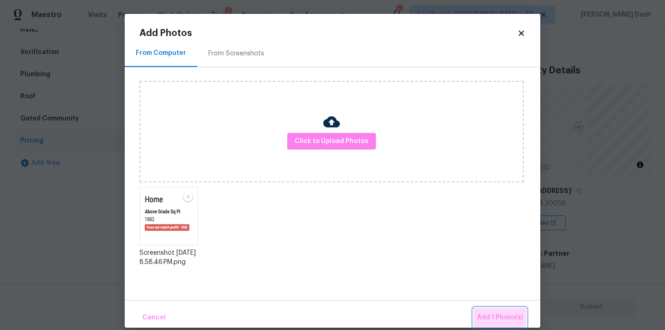
click at [487, 313] on span "Add 1 Photo(s)" at bounding box center [500, 318] width 46 height 12
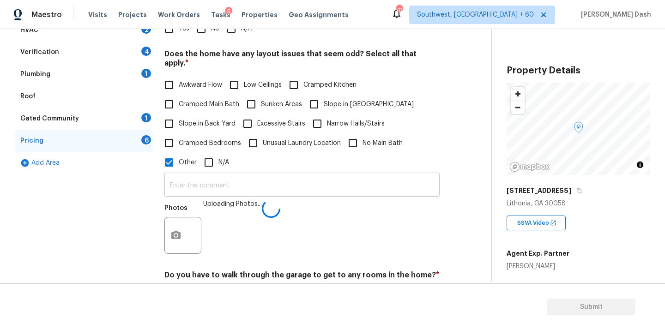
click at [262, 180] on input "text" at bounding box center [302, 186] width 275 height 22
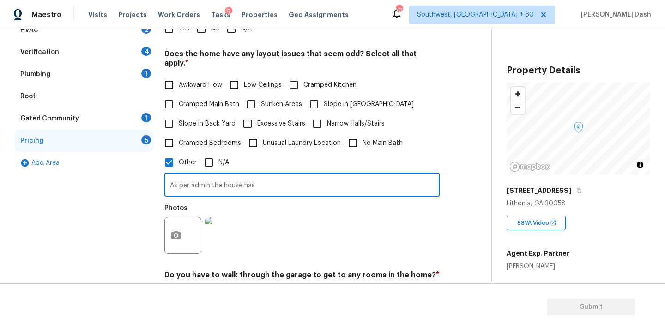
paste input "https://maestro.ops.opendoor.com/tasks/2510893c-4319-4fc6-865f-3a8094dc1212?tab…"
paste input "Above Grade Sq Ft"
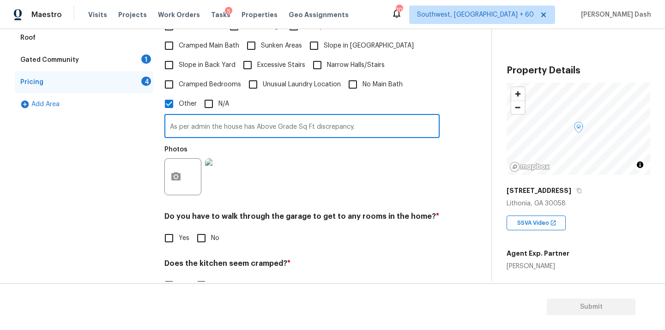
scroll to position [311, 0]
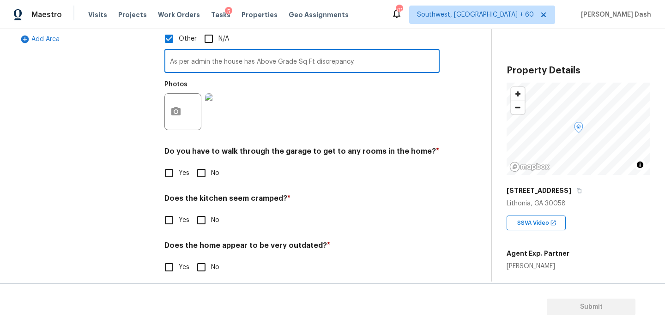
type input "As per admin the house has Above Grade Sq Ft discrepancy."
click at [189, 171] on div "Yes No" at bounding box center [302, 173] width 275 height 19
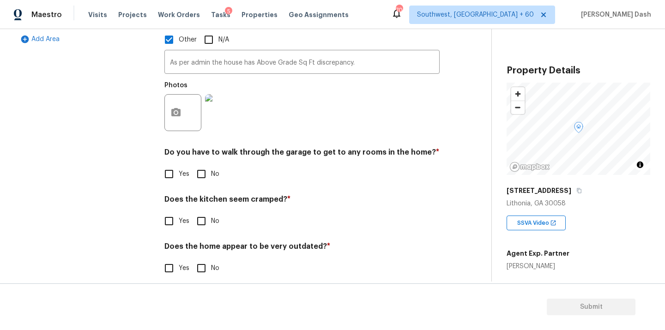
click at [193, 170] on input "No" at bounding box center [201, 174] width 19 height 19
checkbox input "true"
click at [198, 215] on input "No" at bounding box center [201, 220] width 19 height 19
checkbox input "true"
click at [199, 249] on div "Does the home appear to be very outdated? * Yes No" at bounding box center [302, 260] width 275 height 36
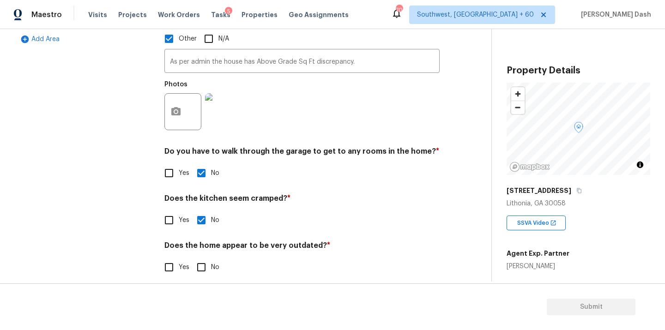
click at [134, 217] on div "Exterior 1 Utilities 4 HVAC 2 Verification 4 Plumbing 1 Roof Gated Community 1 …" at bounding box center [84, 70] width 139 height 438
click at [188, 258] on label "Yes" at bounding box center [174, 267] width 30 height 19
click at [179, 258] on input "Yes" at bounding box center [168, 267] width 19 height 19
checkbox input "true"
click at [198, 259] on input "No" at bounding box center [201, 268] width 19 height 19
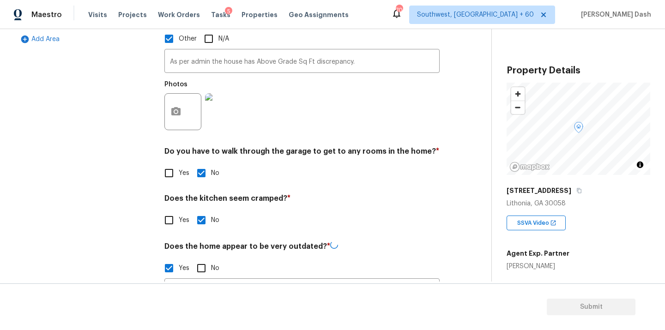
checkbox input "true"
checkbox input "false"
drag, startPoint x: 101, startPoint y: 174, endPoint x: 101, endPoint y: 181, distance: 6.9
click at [101, 179] on div "Exterior 1 Utilities 4 HVAC 2 Verification 4 Plumbing 1 Roof Gated Community 1 …" at bounding box center [84, 70] width 139 height 438
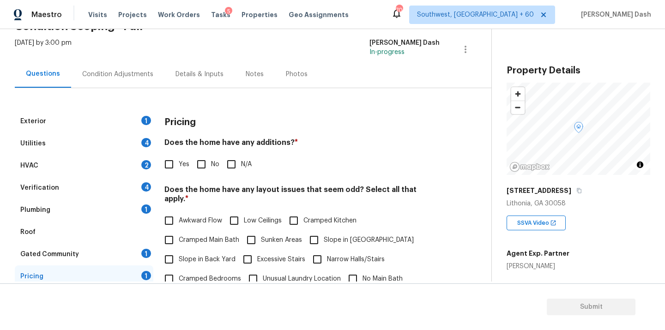
scroll to position [63, 0]
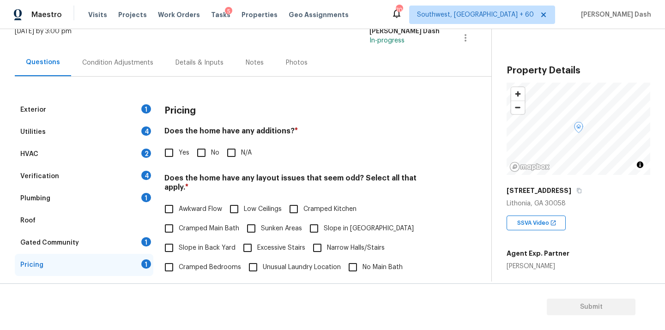
click at [209, 143] on input "No" at bounding box center [201, 152] width 19 height 19
checkbox input "true"
click at [141, 111] on div "Exterior 1" at bounding box center [84, 110] width 139 height 22
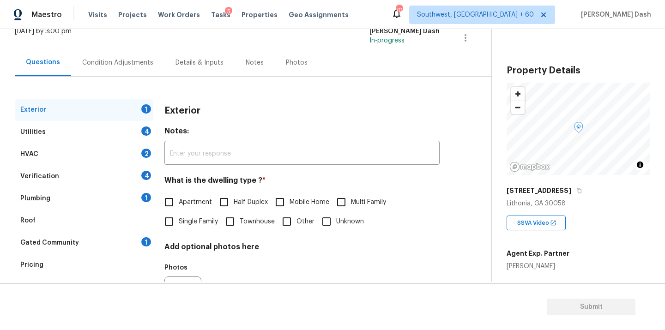
click at [186, 214] on label "Single Family" at bounding box center [188, 221] width 59 height 19
click at [179, 214] on input "Single Family" at bounding box center [168, 221] width 19 height 19
checkbox input "true"
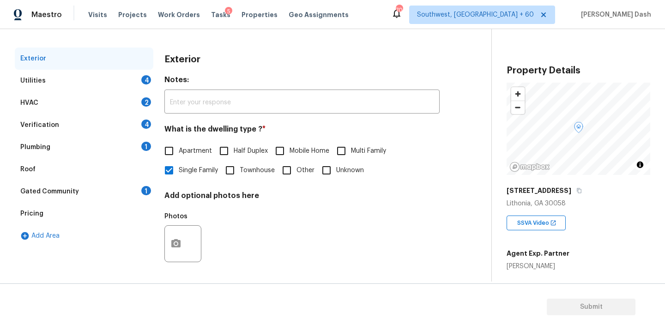
click at [247, 172] on span "Townhouse" at bounding box center [257, 171] width 35 height 10
click at [240, 172] on input "Townhouse" at bounding box center [229, 170] width 19 height 19
checkbox input "true"
checkbox input "false"
click at [146, 81] on div "4" at bounding box center [146, 79] width 10 height 9
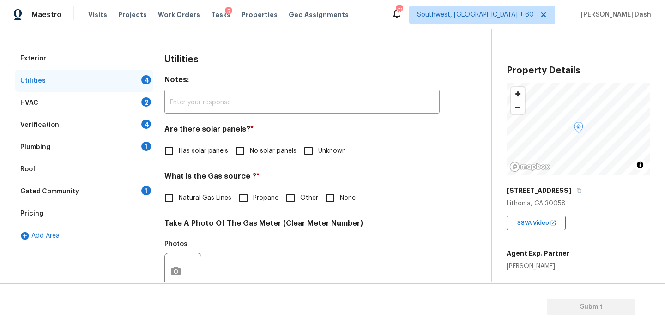
scroll to position [111, 0]
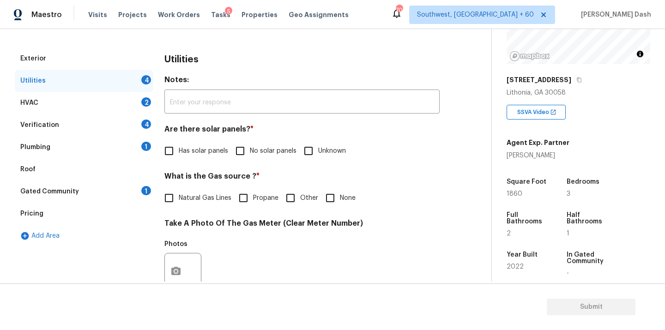
drag, startPoint x: 269, startPoint y: 153, endPoint x: 259, endPoint y: 161, distance: 12.5
click at [269, 153] on span "No solar panels" at bounding box center [273, 151] width 47 height 10
click at [250, 153] on input "No solar panels" at bounding box center [240, 150] width 19 height 19
checkbox input "true"
click at [207, 198] on span "Natural Gas Lines" at bounding box center [205, 200] width 53 height 10
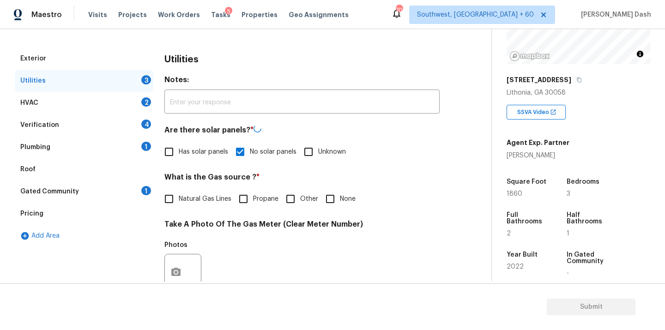
click at [179, 198] on input "Natural Gas Lines" at bounding box center [168, 198] width 19 height 19
checkbox input "true"
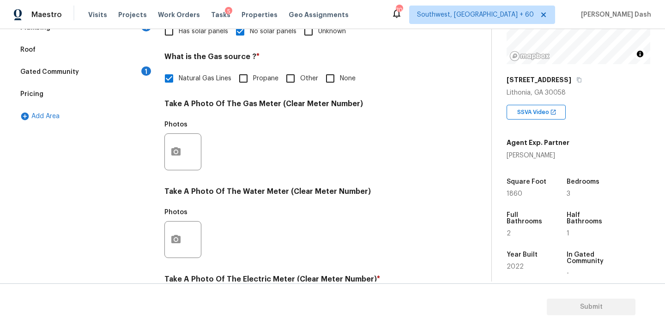
scroll to position [242, 0]
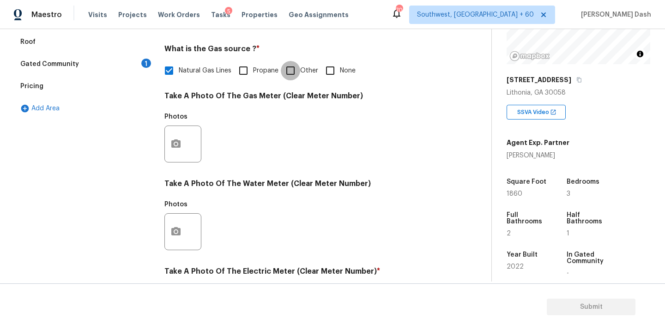
click at [288, 71] on input "Other" at bounding box center [290, 70] width 19 height 19
checkbox input "true"
checkbox input "false"
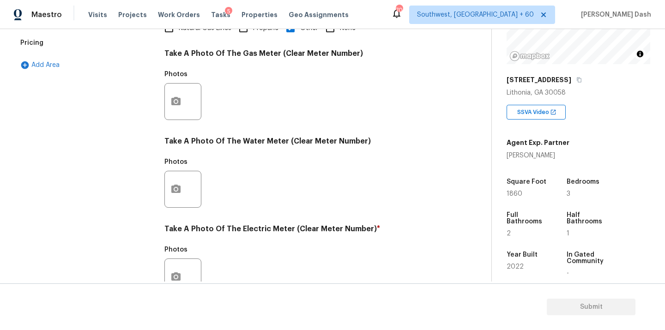
scroll to position [322, 0]
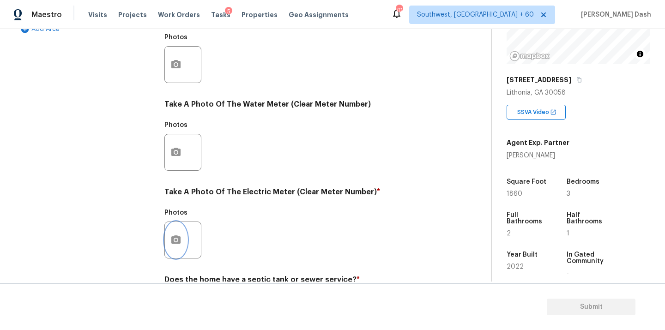
click at [176, 235] on icon "button" at bounding box center [176, 240] width 11 height 11
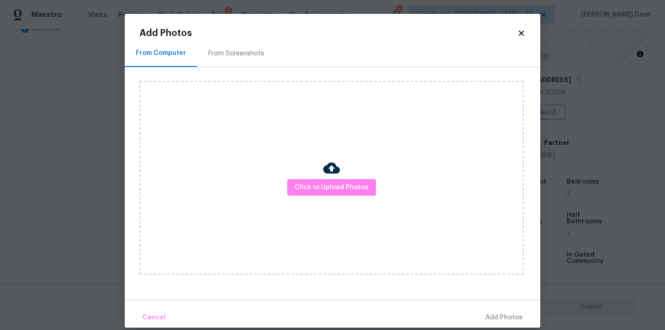
click at [329, 196] on div "Click to Upload Photos" at bounding box center [332, 178] width 384 height 194
click at [329, 187] on span "Click to Upload Photos" at bounding box center [332, 188] width 74 height 12
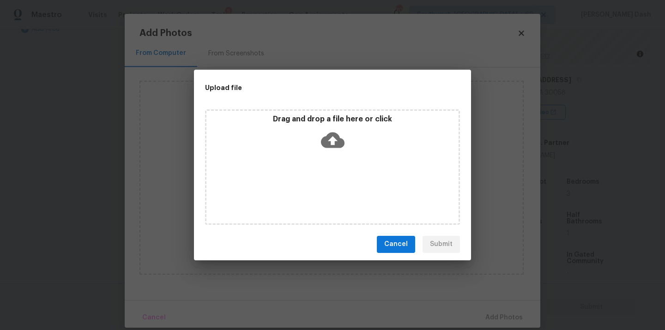
click at [329, 187] on div "Drag and drop a file here or click" at bounding box center [332, 168] width 255 height 116
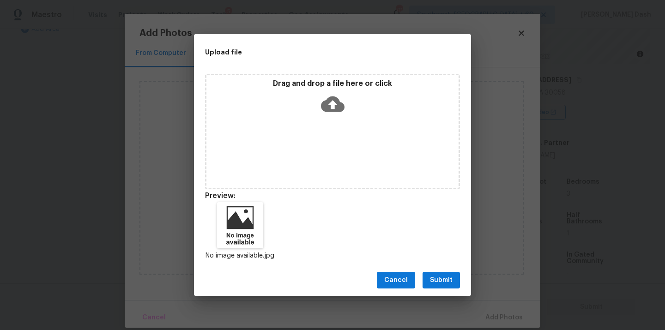
click at [430, 280] on span "Submit" at bounding box center [441, 281] width 23 height 12
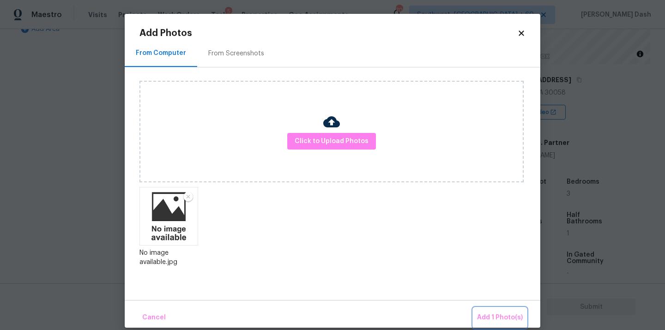
click at [498, 323] on span "Add 1 Photo(s)" at bounding box center [500, 318] width 46 height 12
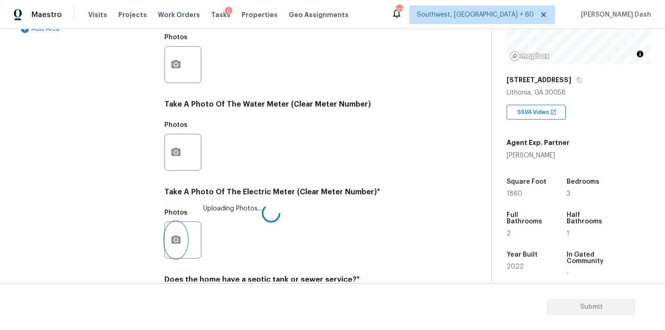
scroll to position [365, 0]
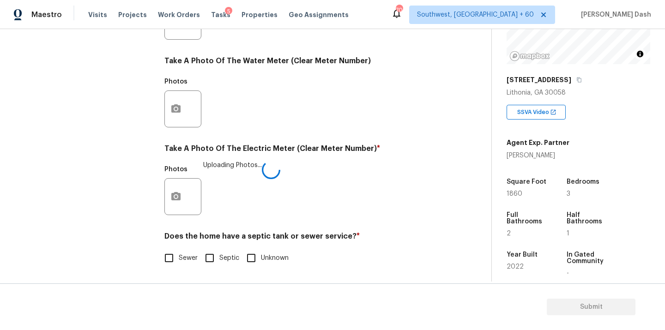
click at [166, 258] on input "Sewer" at bounding box center [168, 258] width 19 height 19
checkbox input "true"
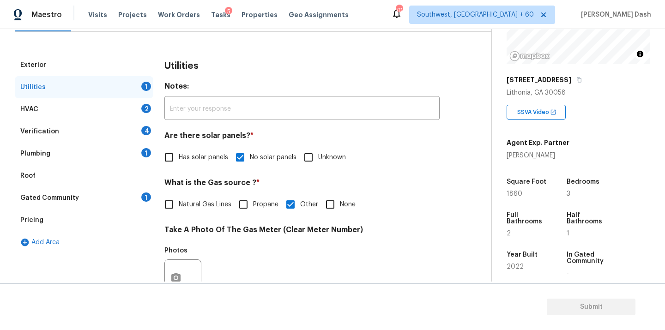
scroll to position [105, 0]
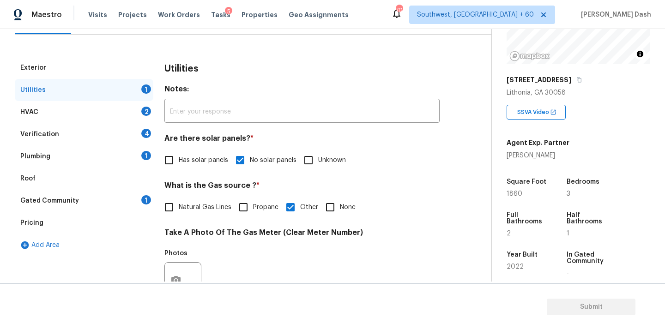
click at [134, 111] on div "HVAC 2" at bounding box center [84, 112] width 139 height 22
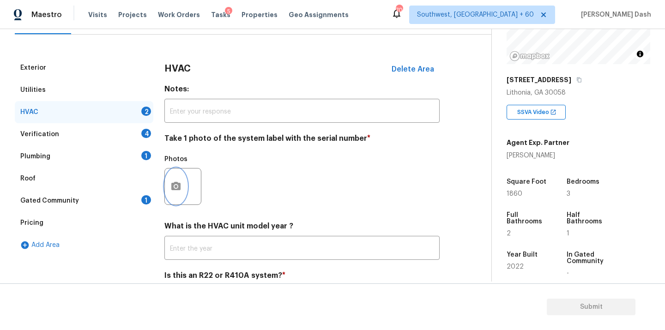
click at [173, 181] on icon "button" at bounding box center [176, 186] width 11 height 11
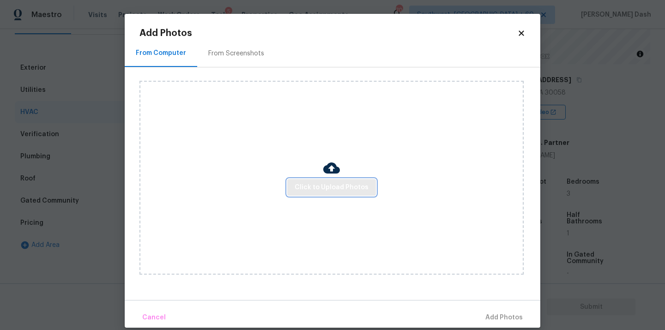
click at [323, 180] on button "Click to Upload Photos" at bounding box center [331, 187] width 89 height 17
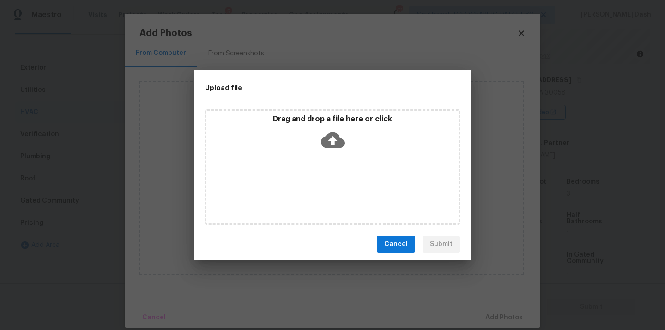
click at [323, 180] on div "Drag and drop a file here or click" at bounding box center [332, 168] width 255 height 116
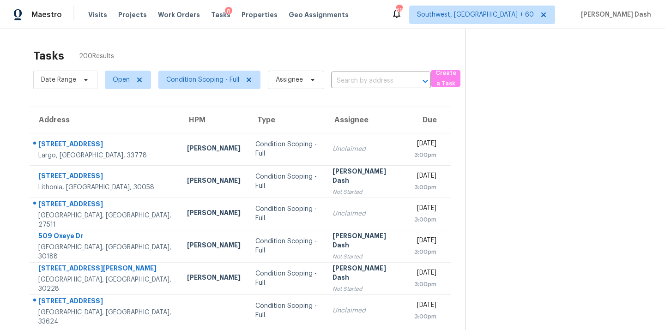
scroll to position [151, 0]
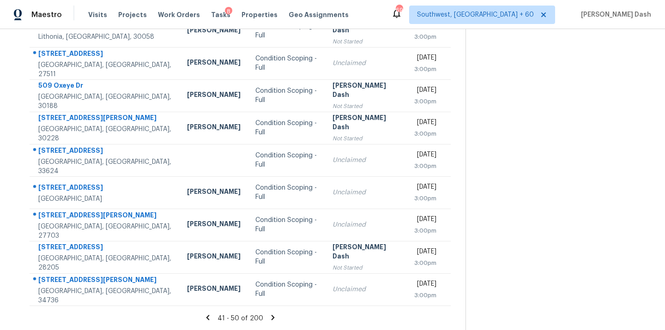
click at [271, 317] on icon at bounding box center [272, 317] width 3 height 5
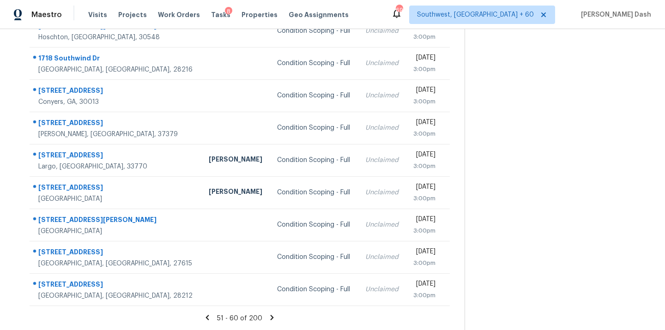
click at [272, 316] on icon at bounding box center [272, 318] width 8 height 8
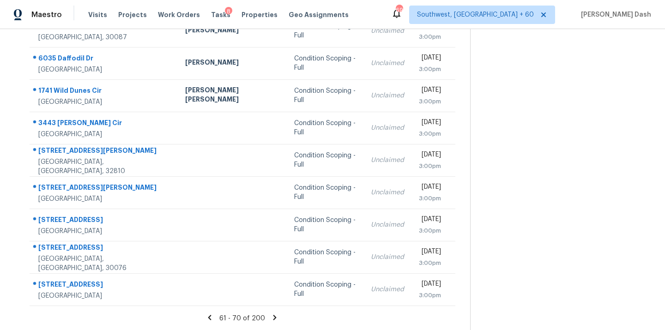
click at [271, 318] on icon at bounding box center [275, 318] width 8 height 8
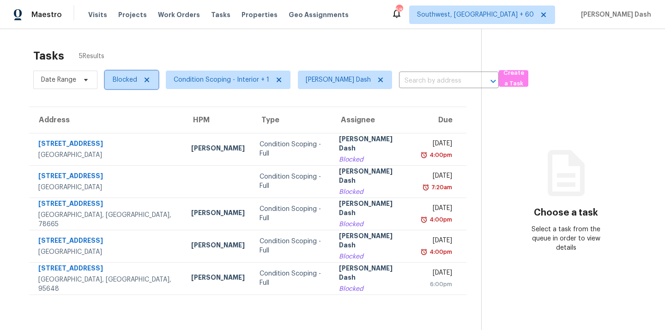
click at [131, 79] on span "Blocked" at bounding box center [125, 79] width 24 height 9
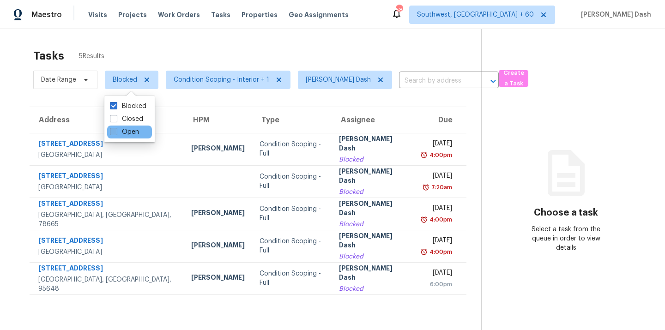
click at [131, 131] on label "Open" at bounding box center [124, 132] width 29 height 9
click at [116, 131] on input "Open" at bounding box center [113, 131] width 6 height 6
checkbox input "true"
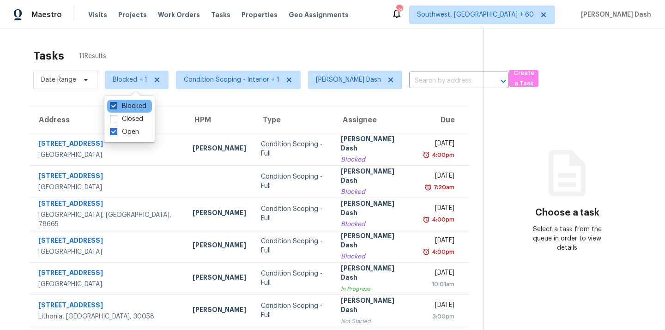
click at [132, 110] on label "Blocked" at bounding box center [128, 106] width 37 height 9
click at [116, 108] on input "Blocked" at bounding box center [113, 105] width 6 height 6
checkbox input "false"
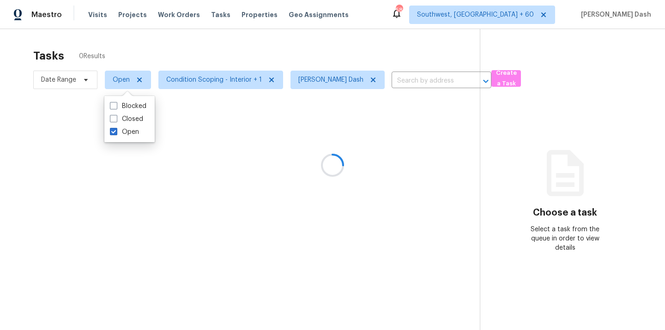
click at [171, 61] on div at bounding box center [332, 165] width 665 height 330
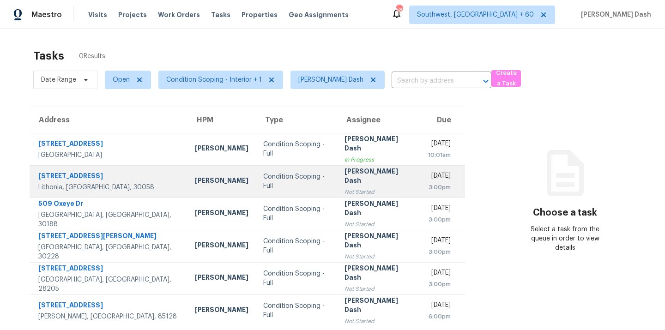
scroll to position [29, 0]
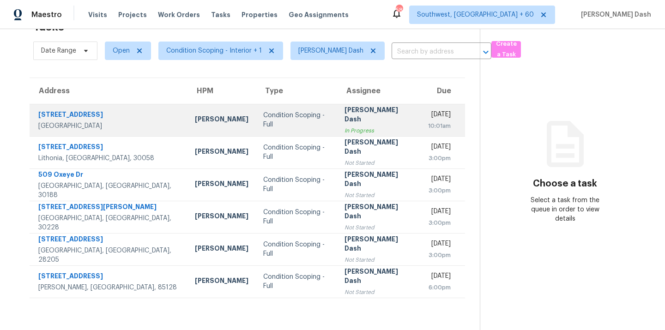
click at [263, 124] on div "Condition Scoping - Full" at bounding box center [296, 120] width 67 height 18
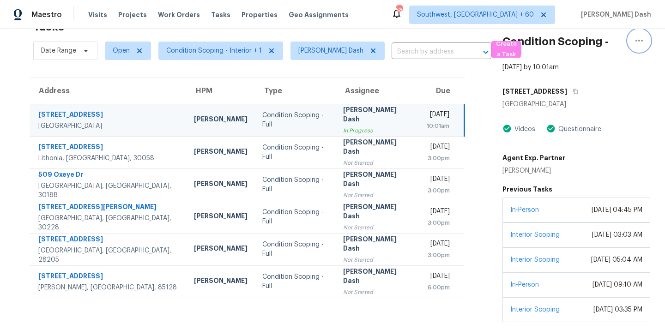
click at [637, 42] on icon "button" at bounding box center [639, 40] width 11 height 11
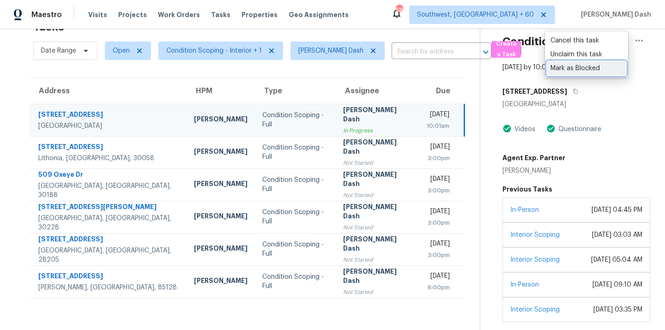
click at [572, 68] on div "Mark as Blocked" at bounding box center [587, 68] width 72 height 9
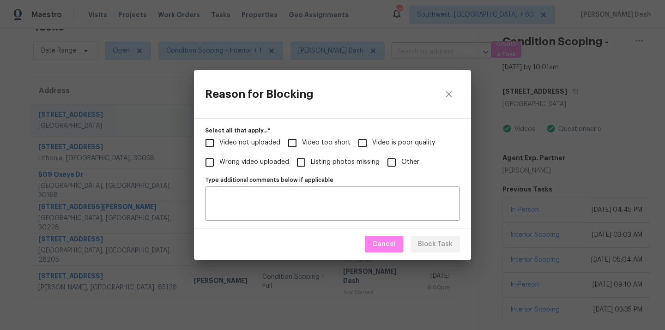
click at [262, 146] on span "Video not uploaded" at bounding box center [250, 143] width 61 height 10
click at [220, 146] on input "Video not uploaded" at bounding box center [209, 143] width 19 height 19
checkbox input "true"
click at [387, 144] on span "Video is poor quality" at bounding box center [403, 143] width 63 height 10
click at [372, 144] on input "Video is poor quality" at bounding box center [362, 143] width 19 height 19
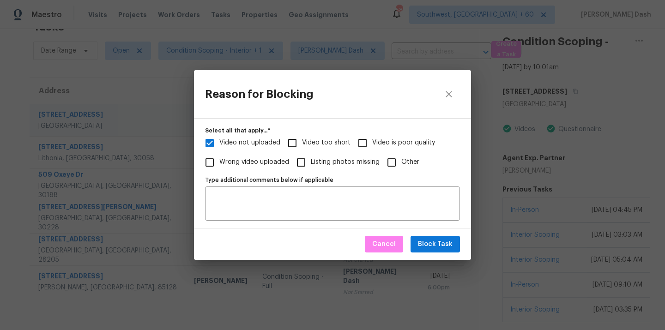
checkbox input "true"
click at [263, 143] on span "Video not uploaded" at bounding box center [250, 143] width 61 height 10
click at [220, 143] on input "Video not uploaded" at bounding box center [209, 143] width 19 height 19
checkbox input "false"
click at [444, 242] on span "Block Task" at bounding box center [435, 245] width 35 height 12
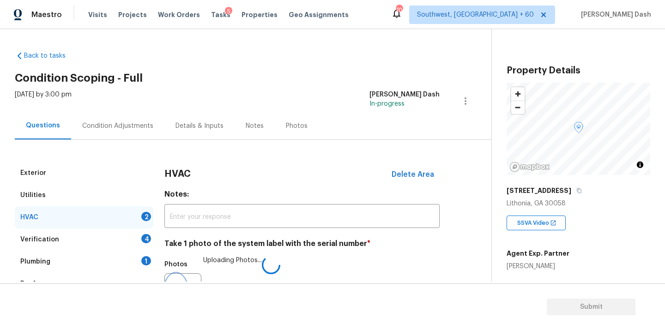
scroll to position [111, 0]
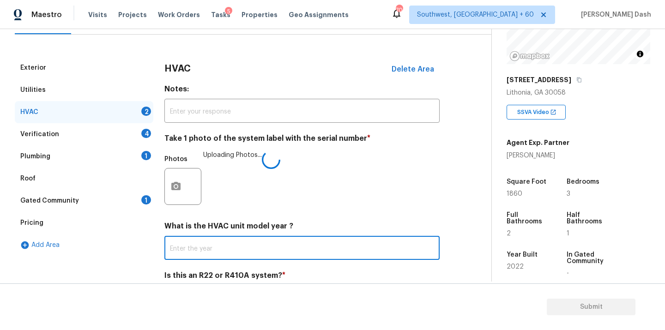
click at [183, 249] on input "text" at bounding box center [302, 249] width 275 height 22
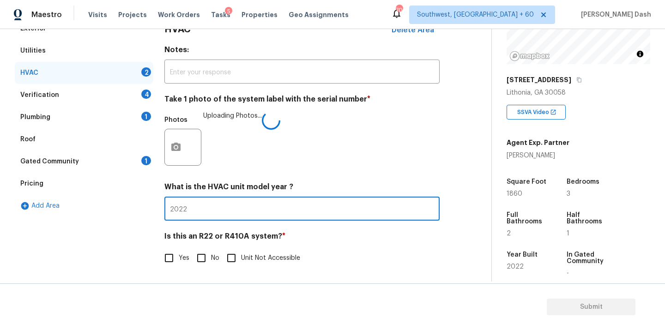
type input "2022"
click at [202, 260] on input "No" at bounding box center [201, 258] width 19 height 19
checkbox input "true"
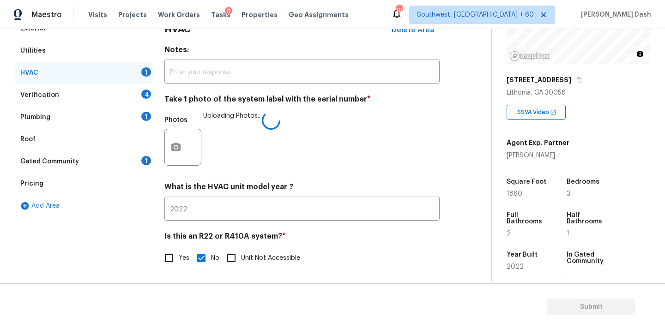
click at [171, 255] on input "Yes" at bounding box center [168, 258] width 19 height 19
checkbox input "true"
checkbox input "false"
click at [131, 95] on div "Verification 4" at bounding box center [84, 95] width 139 height 22
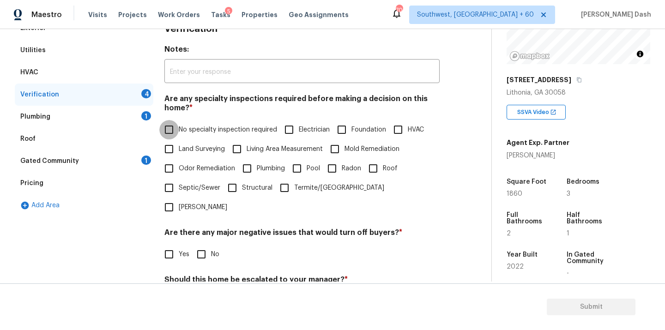
click at [168, 131] on input "No specialty inspection required" at bounding box center [168, 129] width 19 height 19
checkbox input "true"
click at [202, 246] on input "No" at bounding box center [201, 255] width 19 height 19
checkbox input "true"
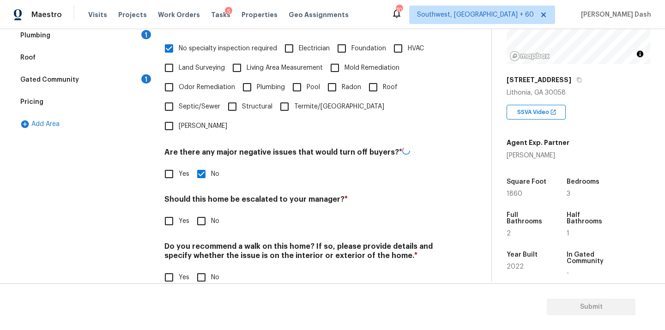
scroll to position [226, 0]
click at [199, 212] on input "No" at bounding box center [201, 221] width 19 height 19
checkbox input "true"
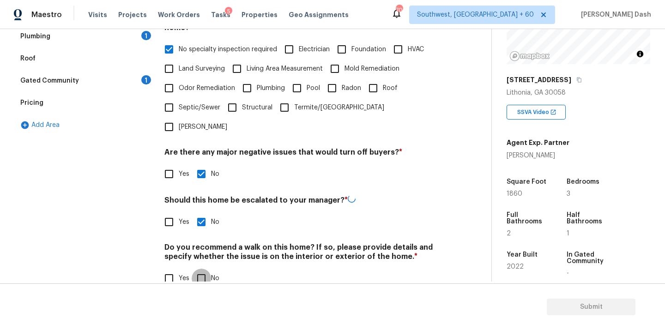
click at [199, 269] on input "No" at bounding box center [201, 278] width 19 height 19
checkbox input "true"
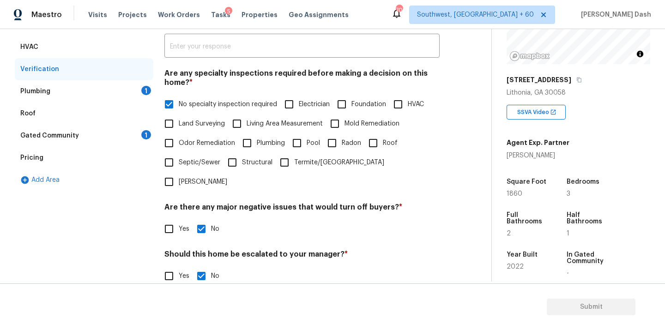
click at [137, 86] on div "Plumbing 1" at bounding box center [84, 91] width 139 height 22
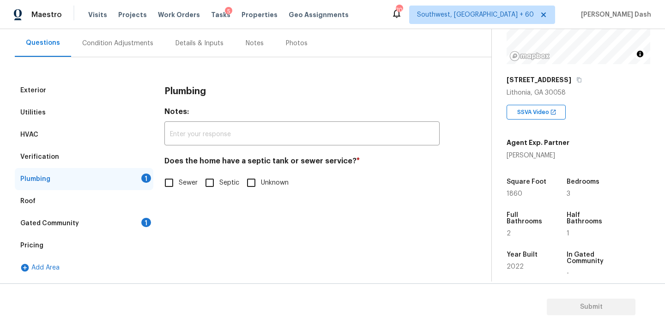
scroll to position [83, 0]
click at [172, 177] on input "Sewer" at bounding box center [168, 182] width 19 height 19
checkbox input "true"
click at [142, 223] on div "1" at bounding box center [146, 222] width 10 height 9
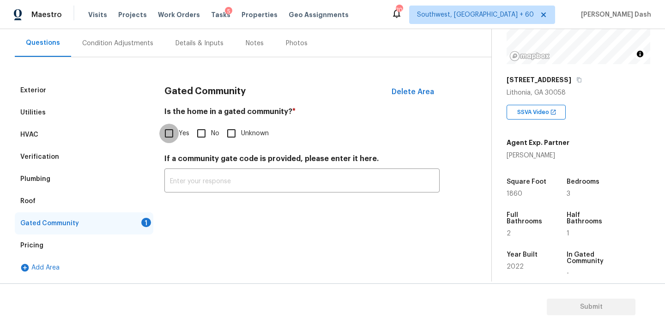
click at [171, 130] on input "Yes" at bounding box center [168, 133] width 19 height 19
checkbox input "true"
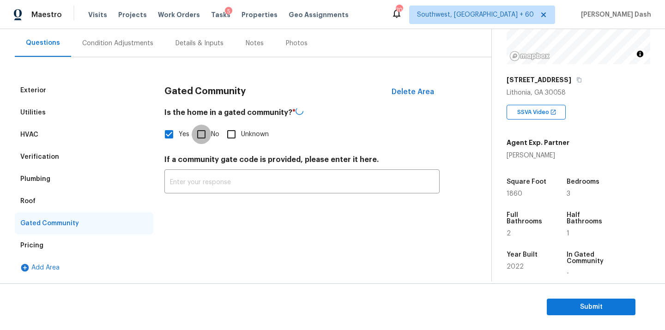
click at [201, 137] on input "No" at bounding box center [201, 134] width 19 height 19
checkbox input "true"
checkbox input "false"
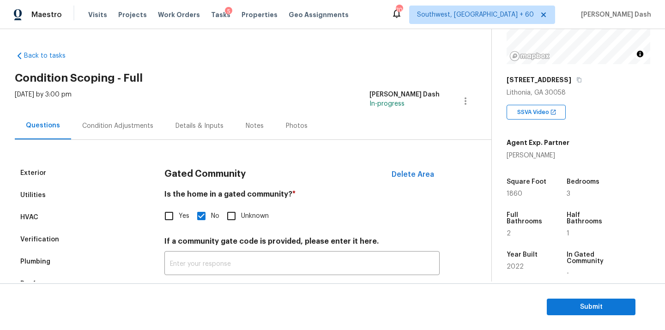
click at [115, 133] on div "Condition Adjustments" at bounding box center [117, 125] width 93 height 27
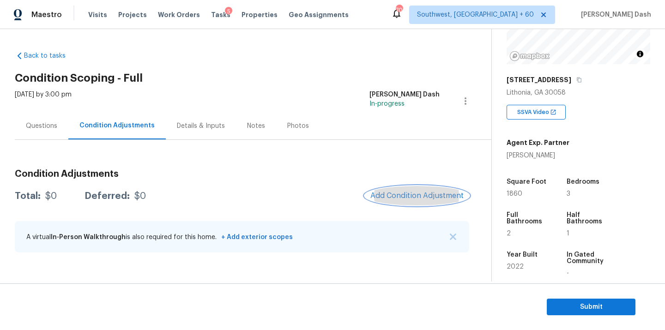
click at [402, 192] on span "Add Condition Adjustment" at bounding box center [417, 196] width 93 height 8
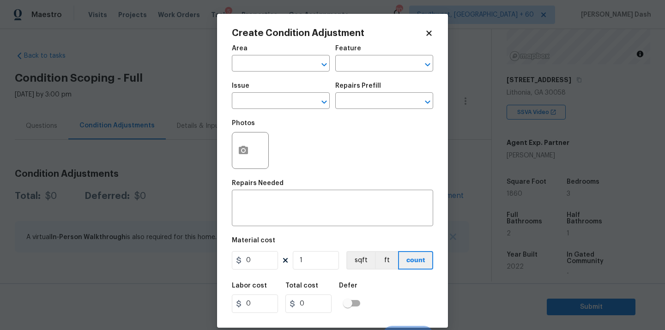
click at [402, 192] on div "Repairs Needed" at bounding box center [332, 186] width 201 height 12
click at [296, 63] on input "text" at bounding box center [268, 64] width 72 height 14
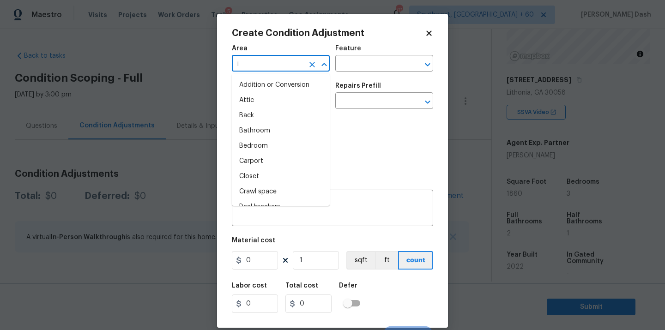
type input "in"
click at [259, 152] on li "Interior Overall" at bounding box center [281, 146] width 98 height 15
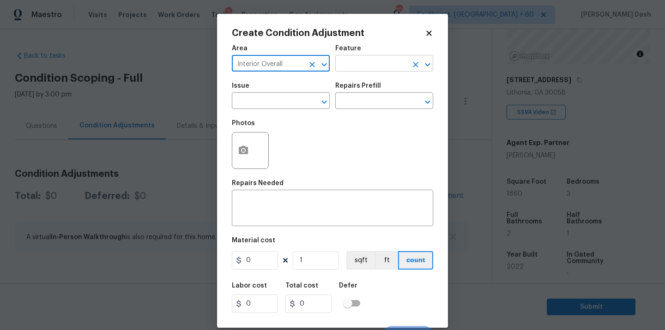
type input "Interior Overall"
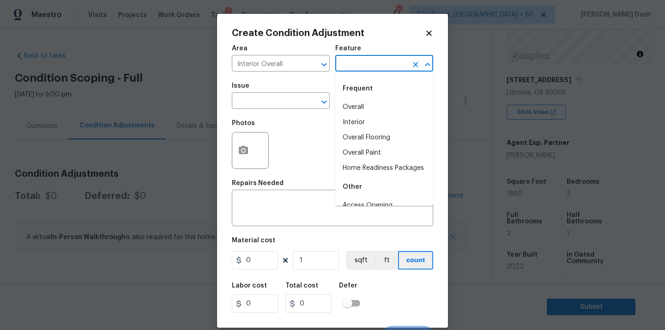
click at [362, 69] on input "text" at bounding box center [372, 64] width 72 height 14
click at [363, 95] on div "Frequent" at bounding box center [385, 89] width 98 height 22
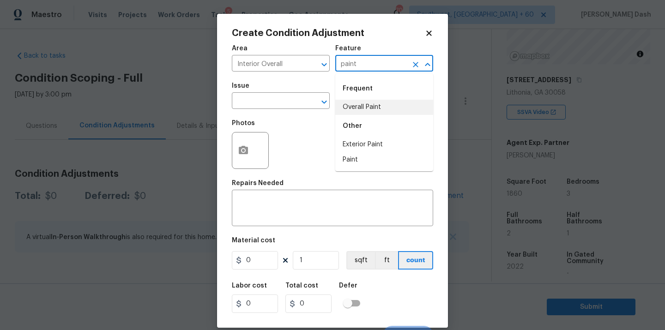
click at [363, 100] on li "Overall Paint" at bounding box center [385, 107] width 98 height 15
type input "Overall Paint"
click at [287, 98] on input "text" at bounding box center [268, 102] width 72 height 14
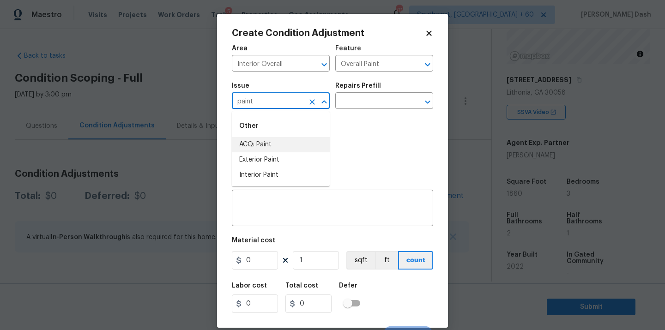
click at [283, 146] on li "ACQ: Paint" at bounding box center [281, 144] width 98 height 15
type input "ACQ: Paint"
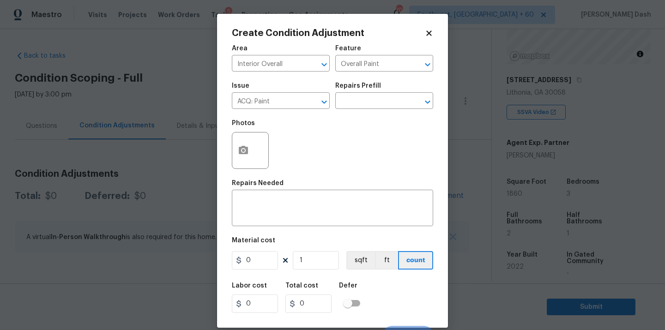
click at [357, 111] on div "Issue ACQ: Paint ​ Repairs Prefill ​" at bounding box center [332, 95] width 201 height 37
click at [357, 110] on div "Issue ACQ: Paint ​ Repairs Prefill ​" at bounding box center [332, 95] width 201 height 37
